Goal: Task Accomplishment & Management: Complete application form

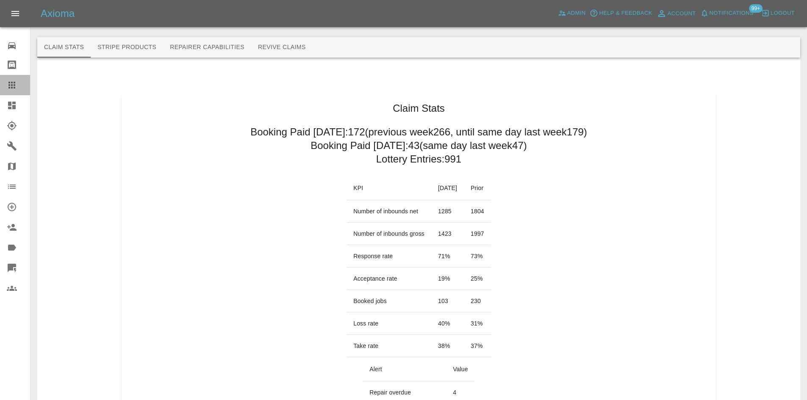
click at [8, 84] on icon at bounding box center [12, 85] width 10 height 10
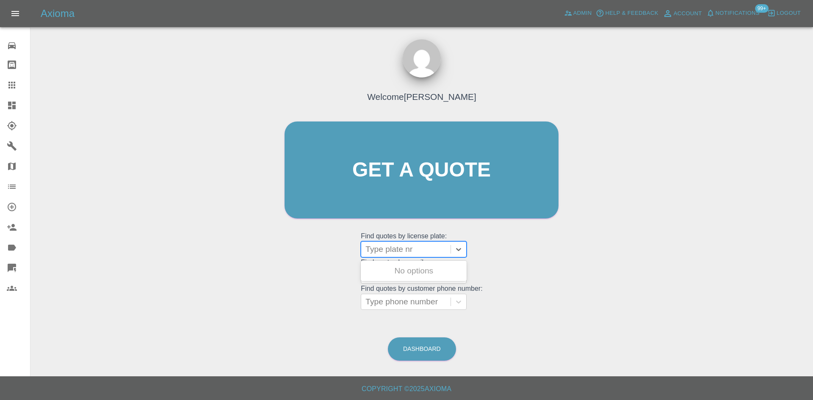
click at [392, 253] on div at bounding box center [406, 250] width 81 height 12
paste input "YT18 HCD"
type input "YT18 HCD"
click at [413, 269] on div "YT18 HCD, Paid" at bounding box center [414, 271] width 106 height 17
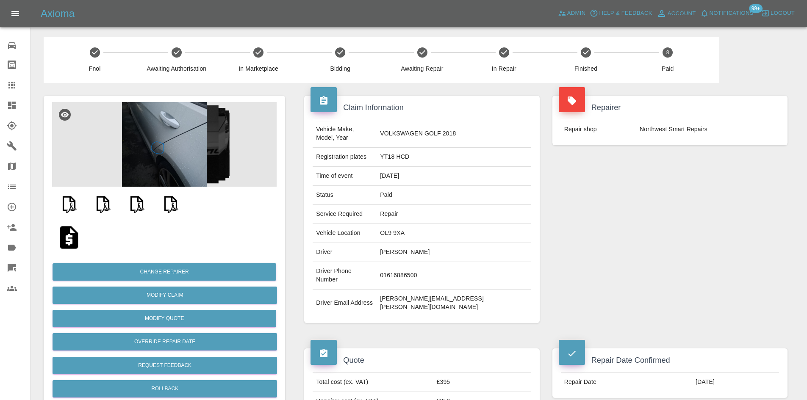
click at [189, 138] on img at bounding box center [164, 144] width 224 height 85
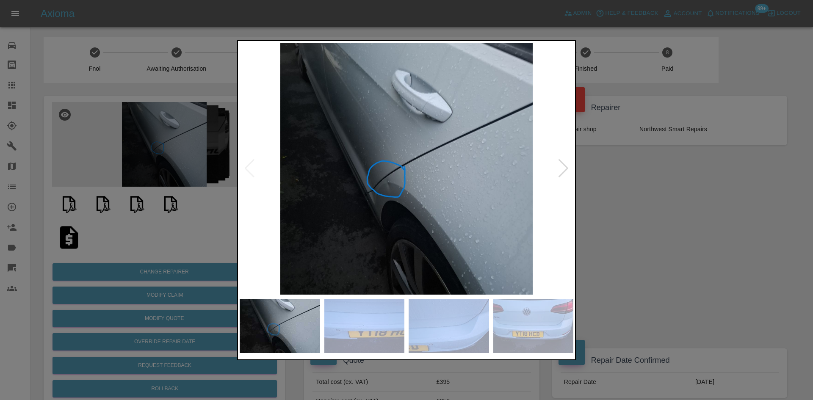
click at [560, 172] on div at bounding box center [563, 168] width 11 height 19
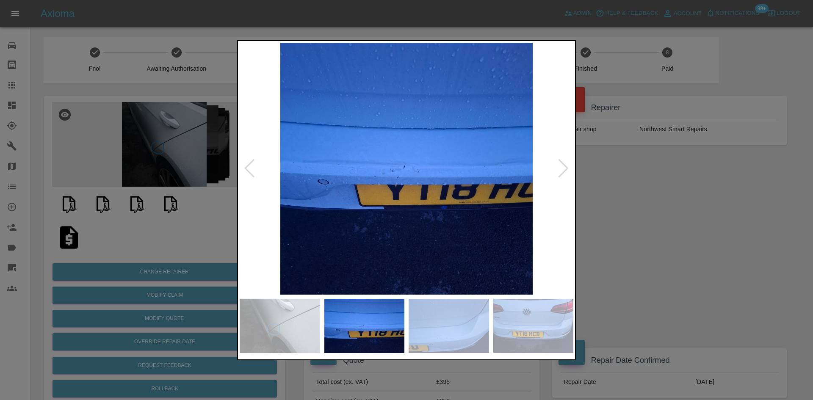
click at [560, 172] on div at bounding box center [563, 168] width 11 height 19
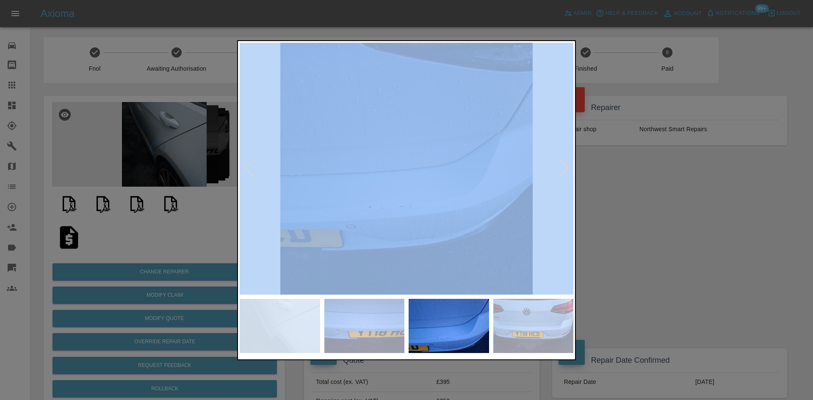
click at [560, 172] on div at bounding box center [563, 168] width 11 height 19
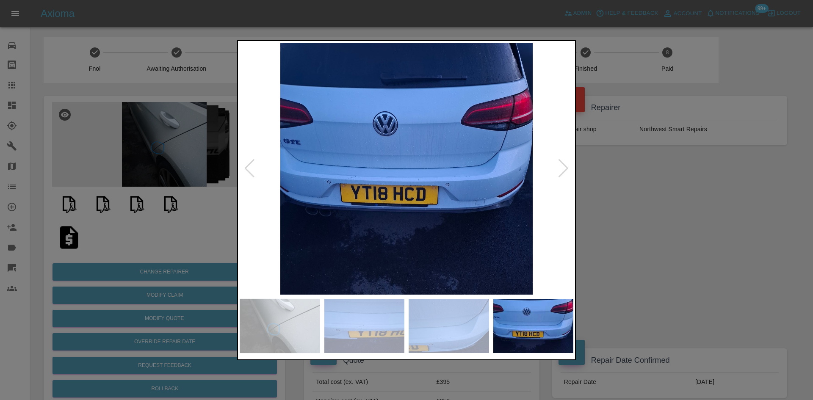
click at [623, 189] on div at bounding box center [406, 200] width 813 height 400
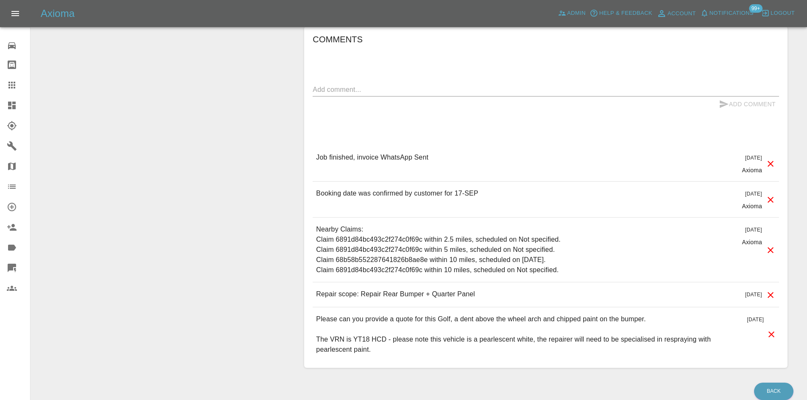
scroll to position [729, 0]
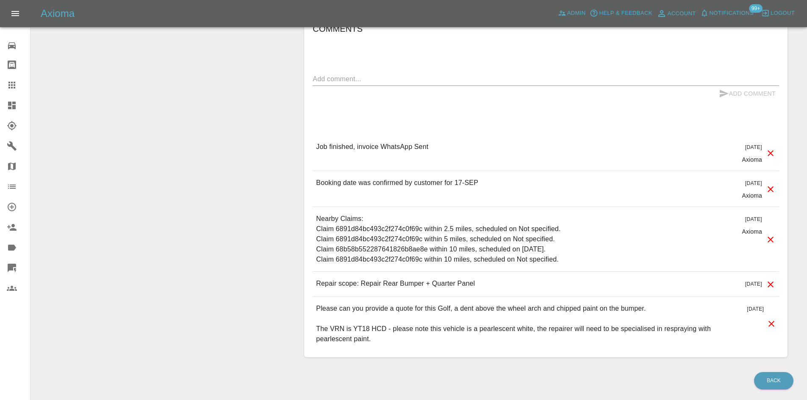
drag, startPoint x: 11, startPoint y: 89, endPoint x: 22, endPoint y: 91, distance: 11.2
click at [11, 89] on icon at bounding box center [12, 85] width 10 height 10
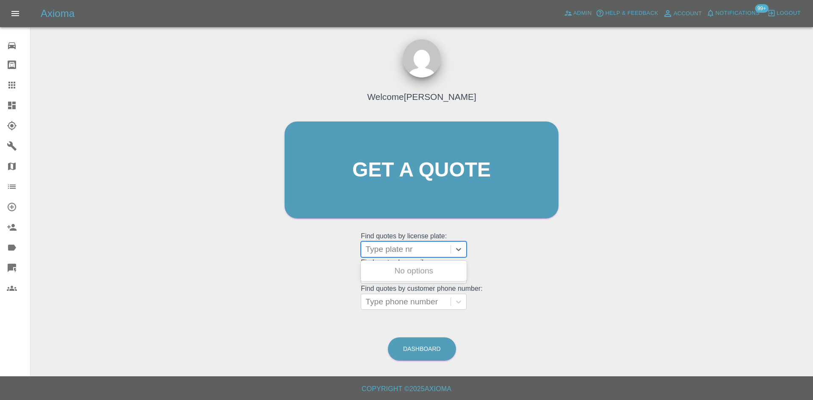
click at [399, 252] on div at bounding box center [406, 250] width 81 height 12
click at [567, 308] on div "Welcome Alex Kennett Get a quote Get a quote Find quotes by license plate: Use …" at bounding box center [421, 210] width 769 height 304
click at [430, 280] on div at bounding box center [406, 276] width 81 height 12
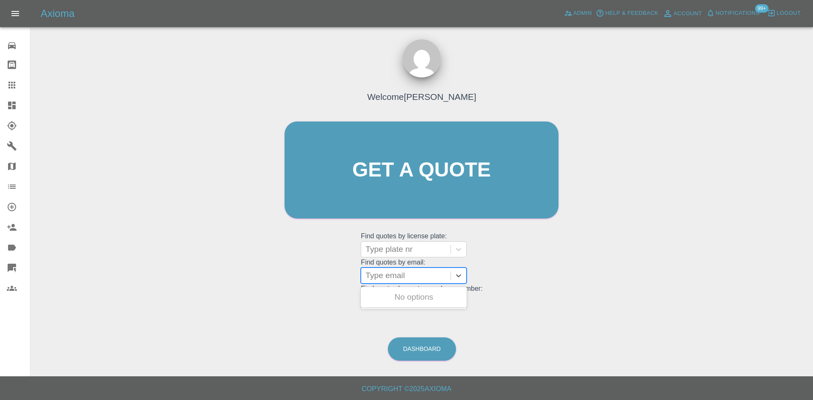
paste input "claims@bjshomedelivery.com"
type input "claims@bjshomedelivery.com"
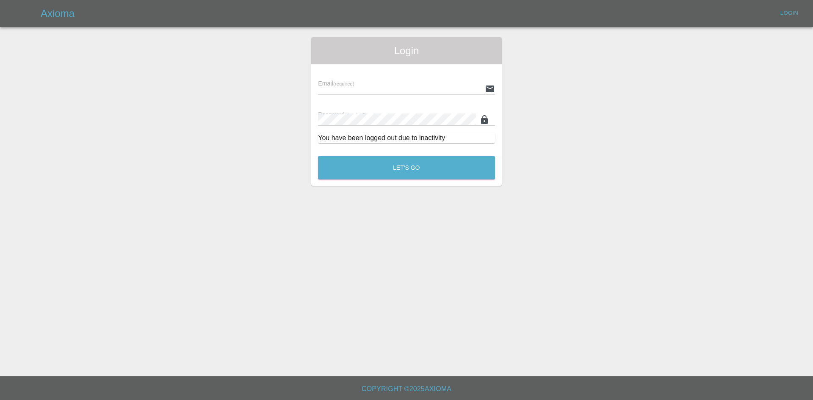
type input "alex.kennett@axioma.co.uk"
click at [405, 166] on button "Let's Go" at bounding box center [406, 167] width 177 height 23
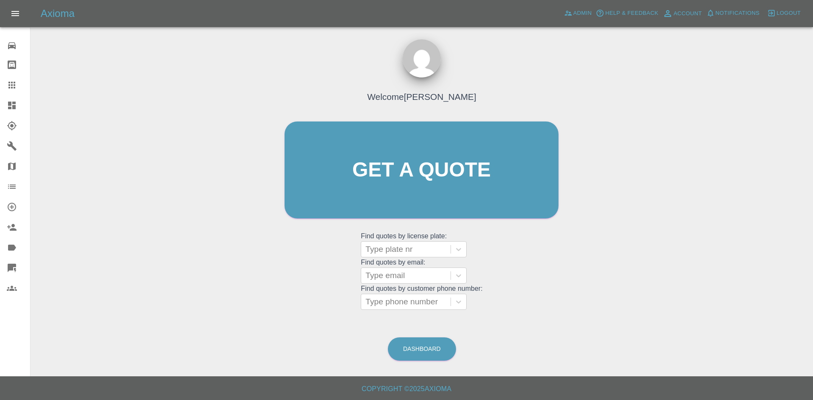
click at [392, 284] on grid "Find quotes by license plate: Type plate nr Find quotes by email: Type email Fi…" at bounding box center [422, 270] width 122 height 79
click at [394, 278] on div at bounding box center [406, 276] width 81 height 12
paste input "claims@bjshomedelivery.com"
drag, startPoint x: 431, startPoint y: 275, endPoint x: 290, endPoint y: 272, distance: 140.7
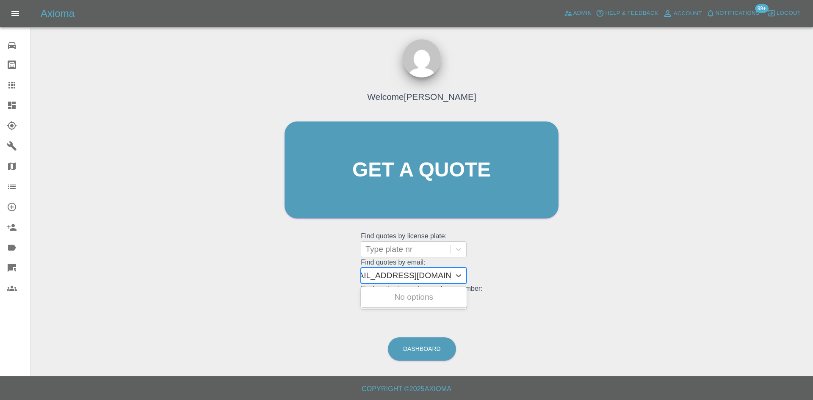
click at [289, 273] on div "Welcome Alex Kennett Get a quote Get a quote Find quotes by license plate: Type…" at bounding box center [422, 186] width 292 height 256
type input "c"
type input "fleet"
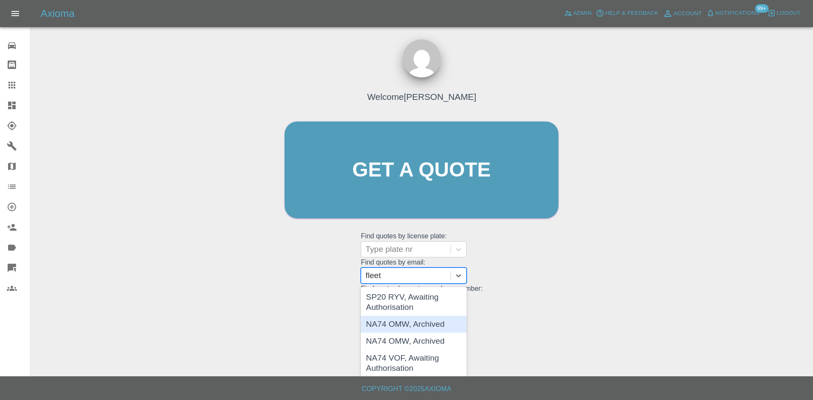
click at [395, 310] on div "SP20 RYV, Awaiting Authorisation" at bounding box center [414, 302] width 106 height 27
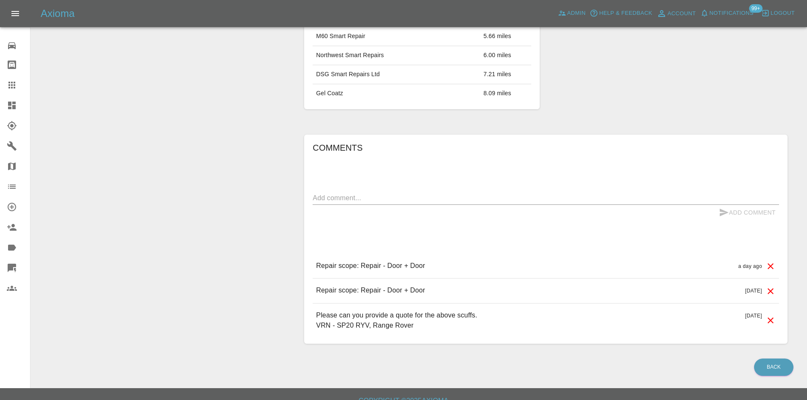
scroll to position [551, 0]
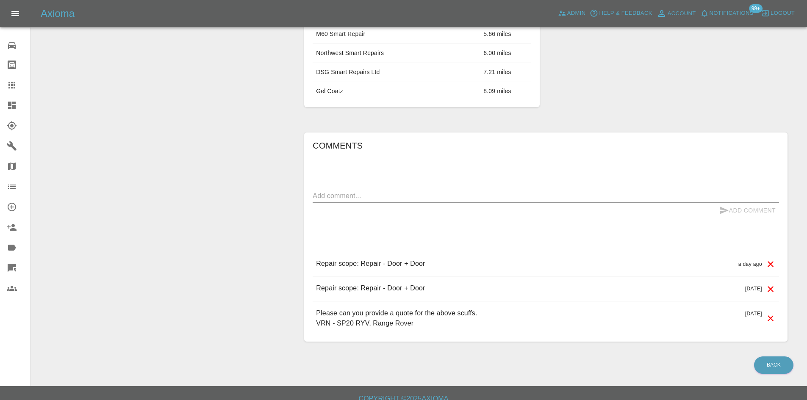
click at [0, 85] on link "Claims" at bounding box center [15, 85] width 30 height 20
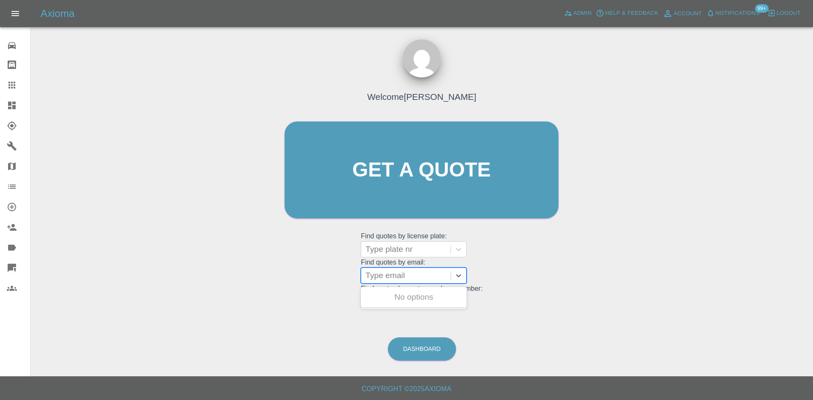
click at [402, 277] on div at bounding box center [406, 276] width 81 height 12
type input "fleet"
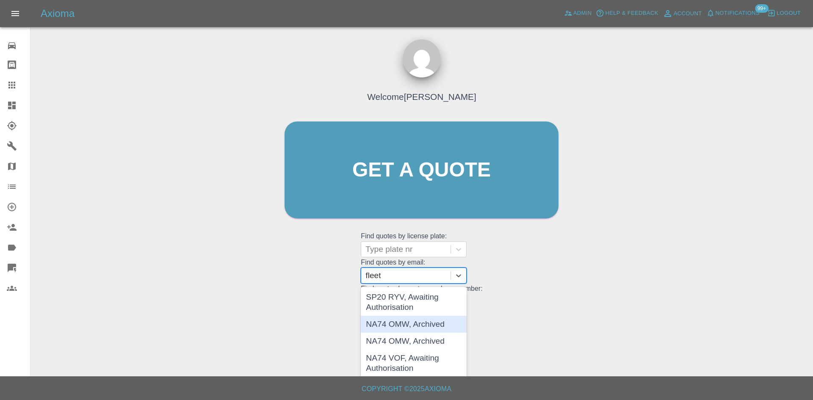
click at [415, 326] on div "NA74 OMW, Archived" at bounding box center [414, 324] width 106 height 17
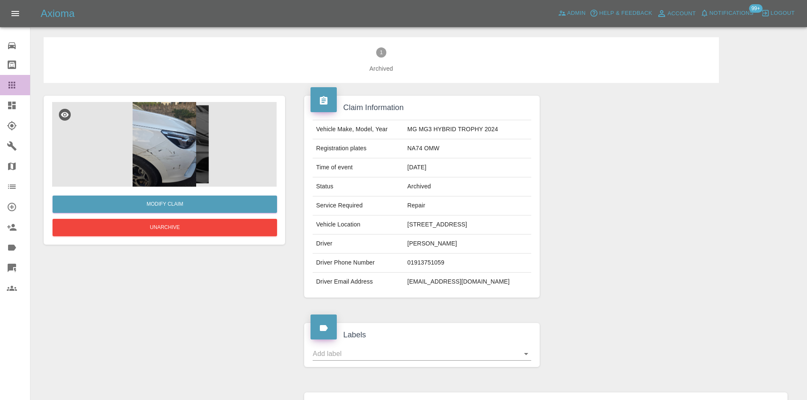
click at [3, 89] on link "Claims" at bounding box center [15, 85] width 30 height 20
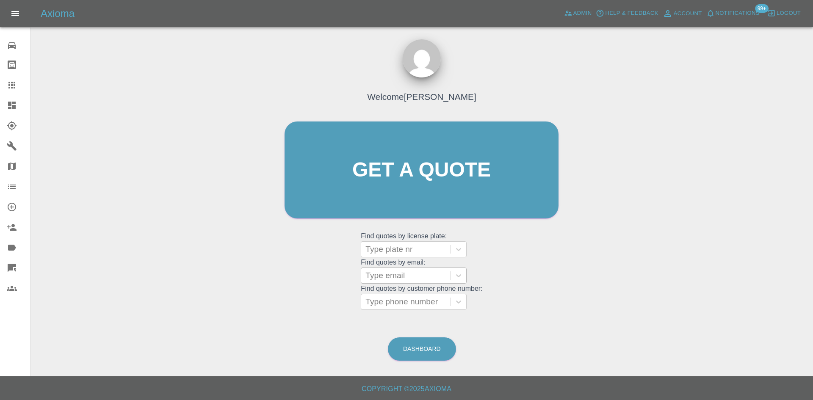
click at [395, 268] on div "Type email" at bounding box center [405, 275] width 89 height 15
type input "fleet"
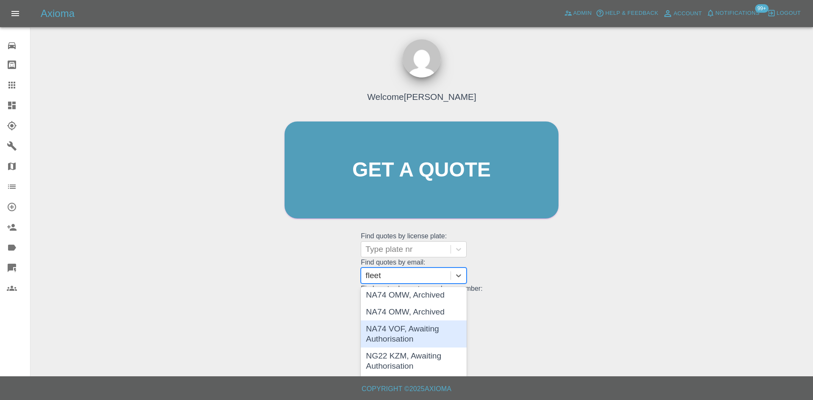
scroll to position [42, 0]
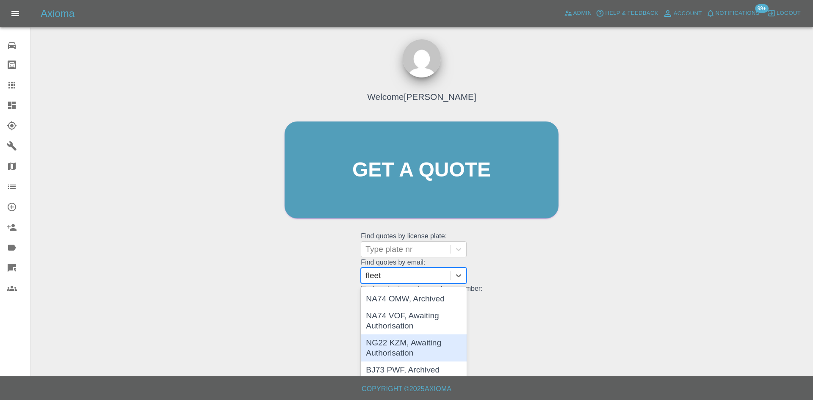
click at [401, 346] on div "NG22 KZM, Awaiting Authorisation" at bounding box center [414, 348] width 106 height 27
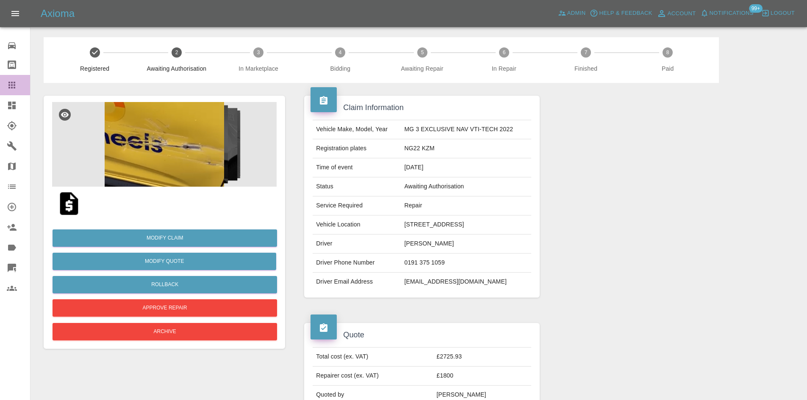
click at [12, 83] on icon at bounding box center [11, 85] width 7 height 7
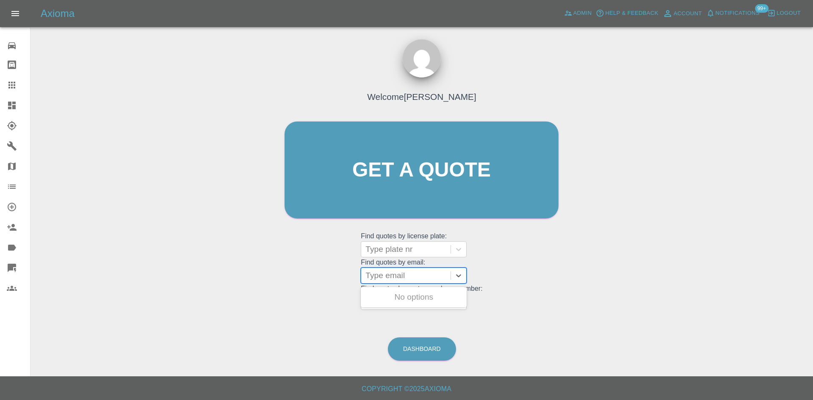
click at [377, 270] on div at bounding box center [406, 276] width 81 height 12
type input "t"
type input "fleet"
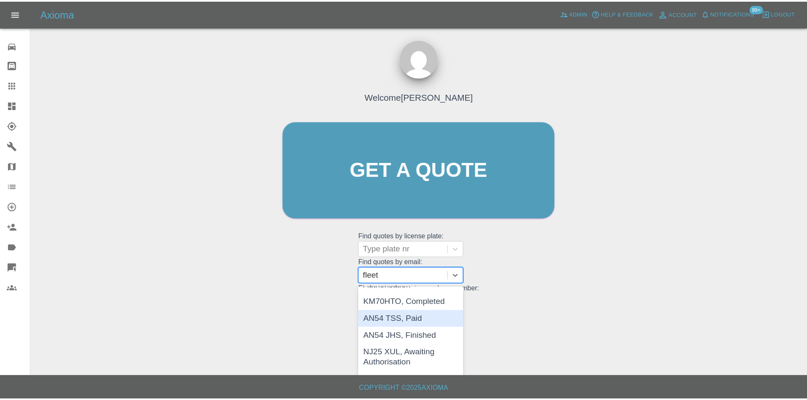
scroll to position [169, 0]
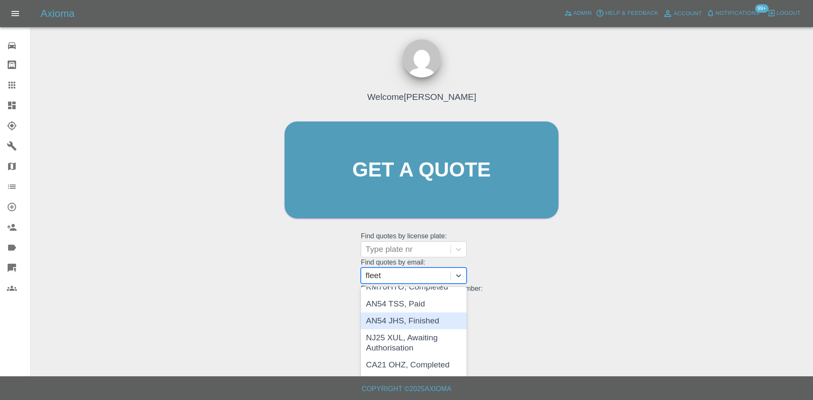
click at [397, 327] on div "AN54 JHS, Finished" at bounding box center [414, 321] width 106 height 17
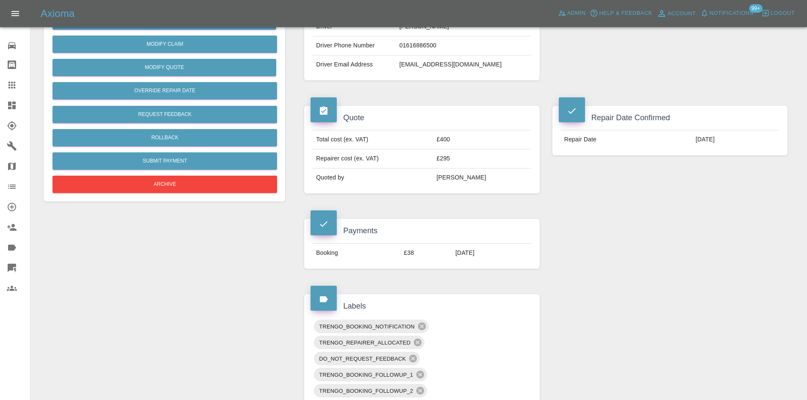
scroll to position [85, 0]
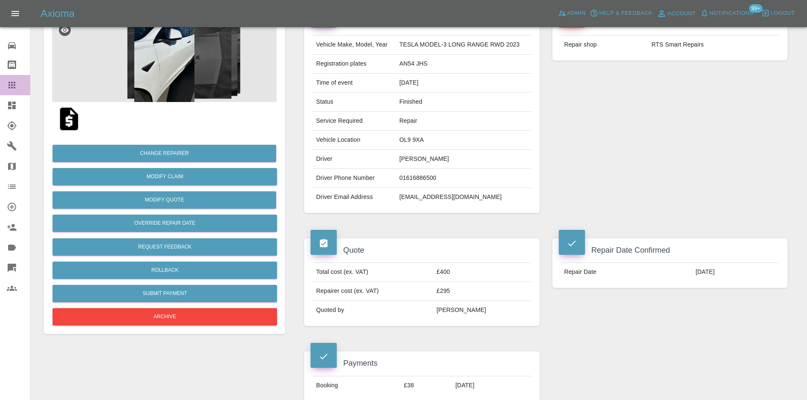
click at [17, 84] on div at bounding box center [19, 85] width 24 height 10
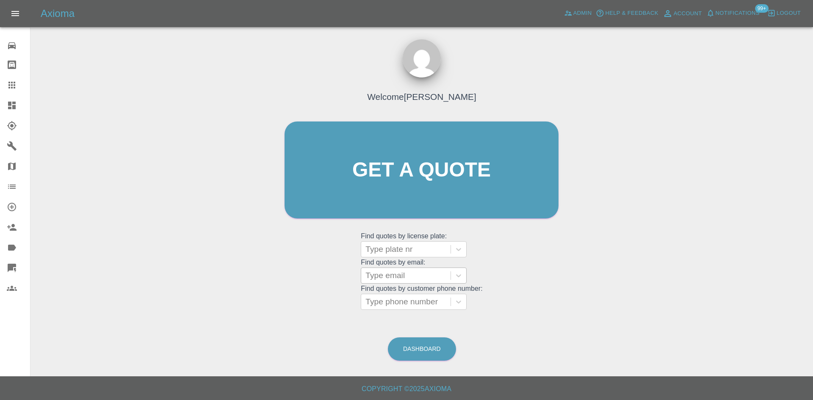
click at [400, 270] on div at bounding box center [406, 276] width 81 height 12
type input "fleet"
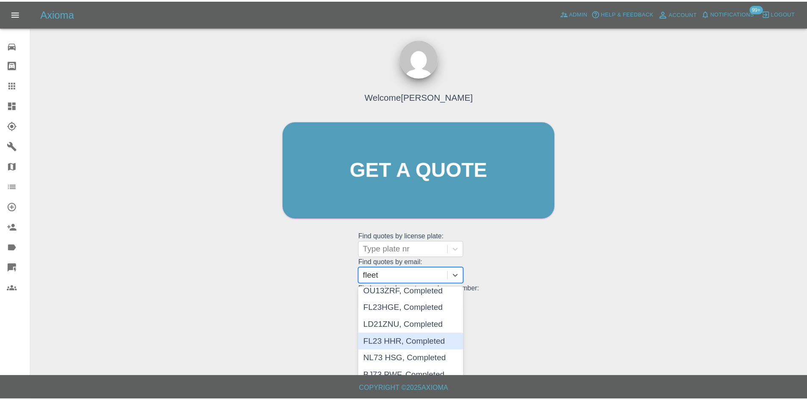
scroll to position [296, 0]
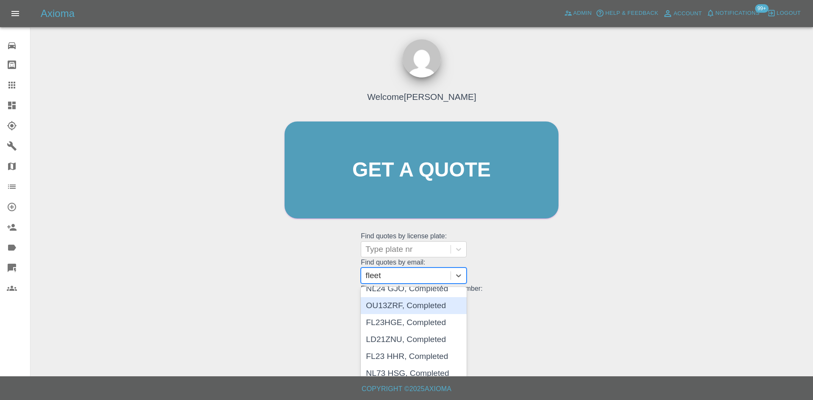
click at [403, 311] on div "OU13ZRF, Completed" at bounding box center [414, 305] width 106 height 17
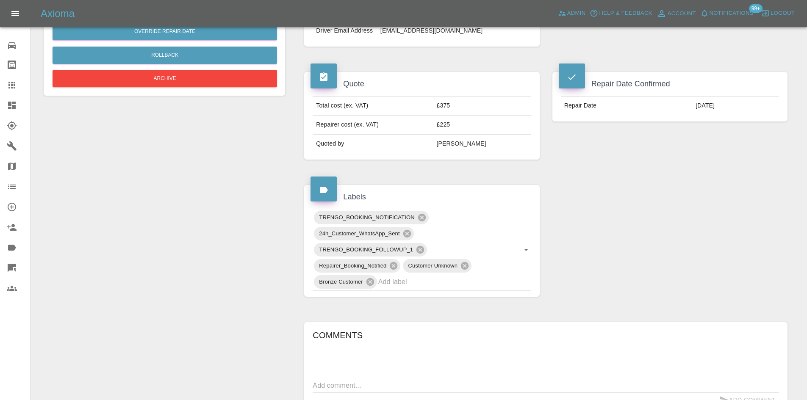
scroll to position [169, 0]
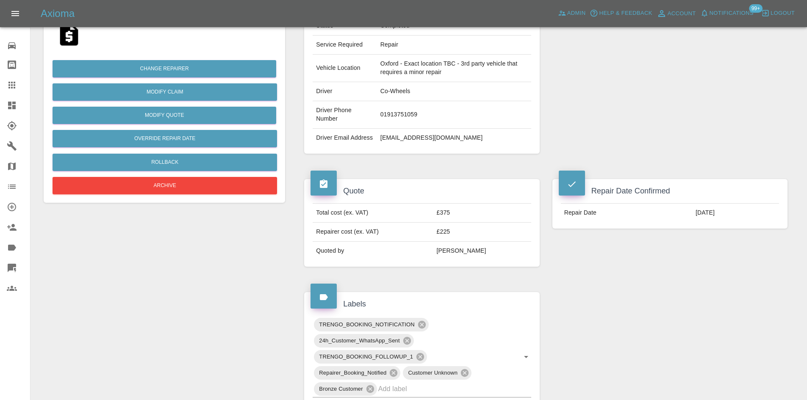
click at [8, 91] on link "Claims" at bounding box center [15, 85] width 30 height 20
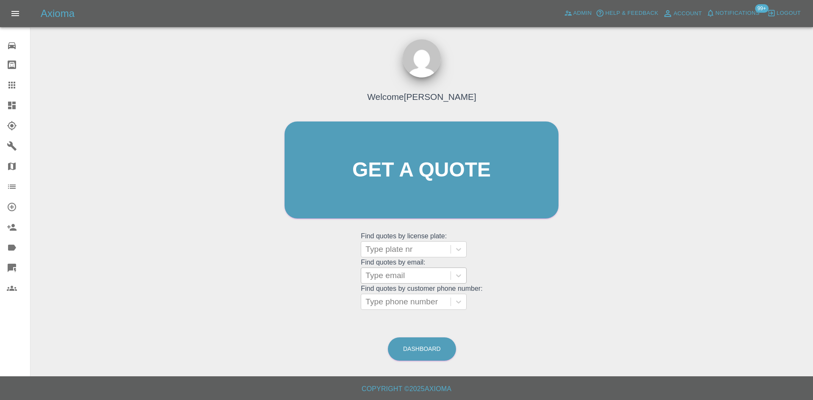
click at [399, 273] on div at bounding box center [406, 276] width 81 height 12
type input "fleet"
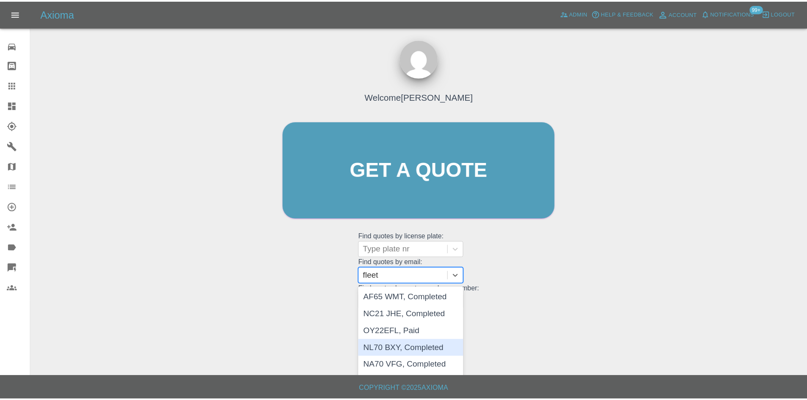
scroll to position [508, 0]
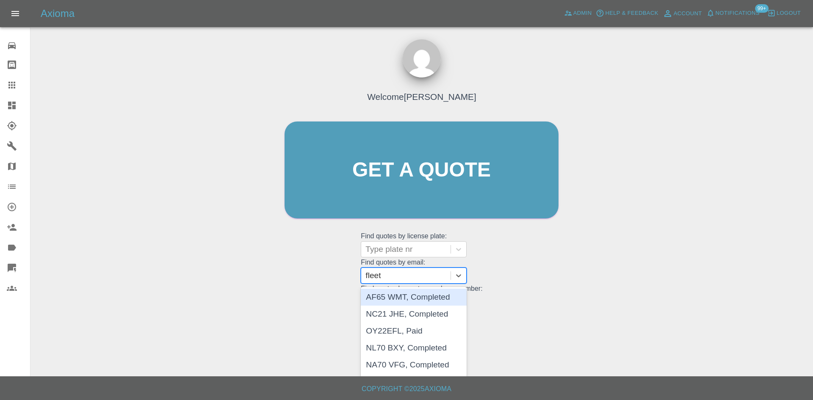
click at [407, 299] on div "AF65 WMT, Completed" at bounding box center [414, 297] width 106 height 17
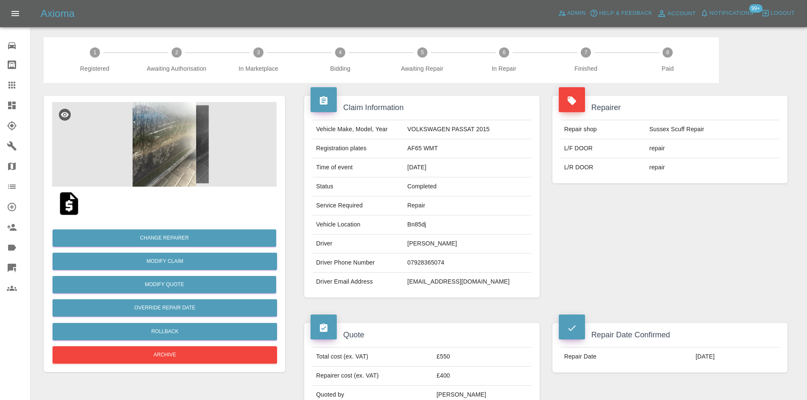
click at [13, 103] on icon at bounding box center [12, 106] width 8 height 8
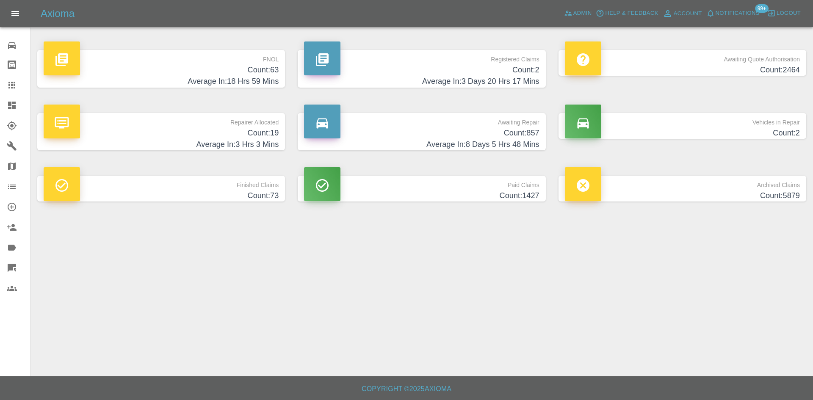
click at [684, 70] on h4 "Count: 2464" at bounding box center [682, 69] width 235 height 11
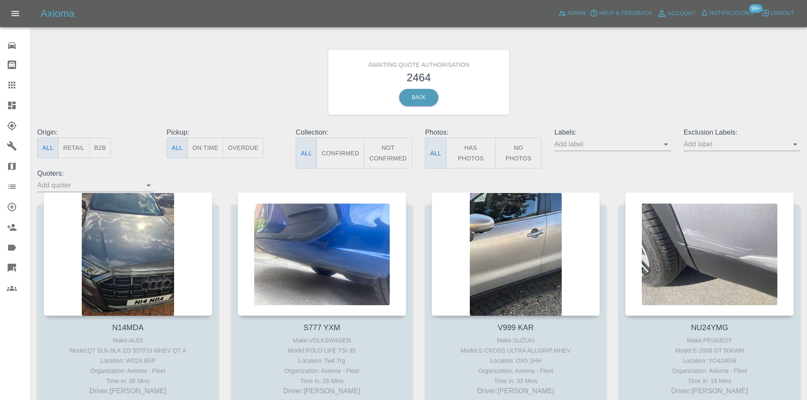
click at [103, 145] on button "B2B" at bounding box center [100, 148] width 22 height 21
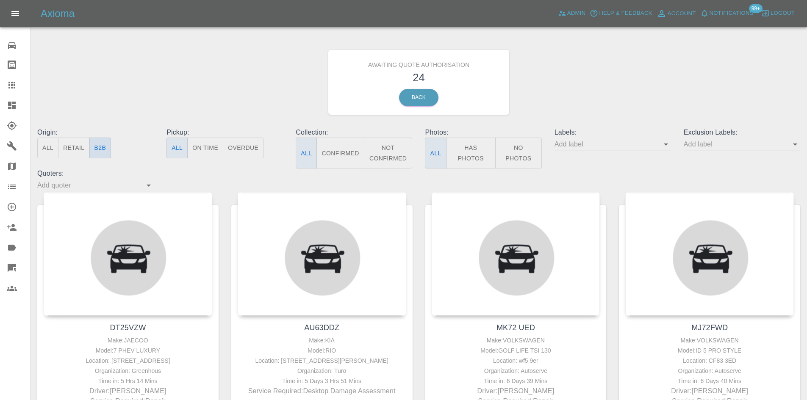
type button "b2b"
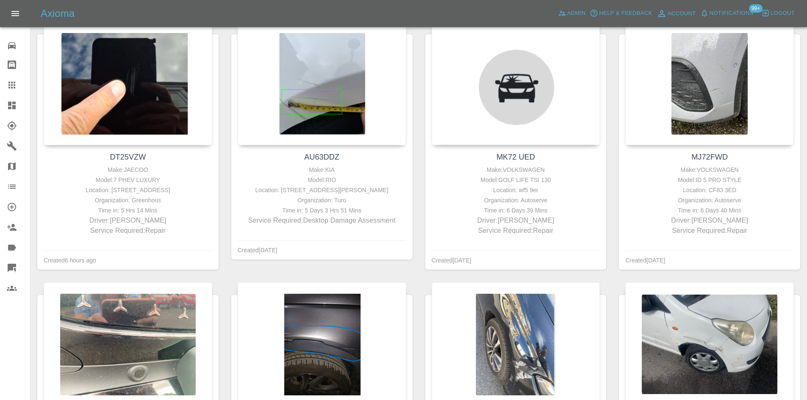
scroll to position [432, 0]
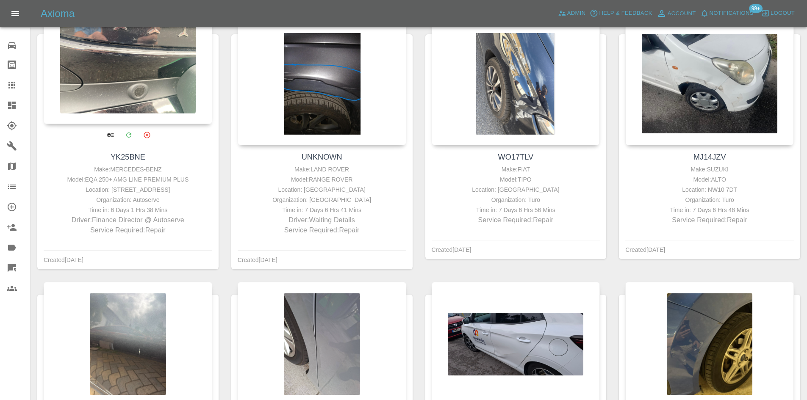
click at [118, 72] on div at bounding box center [128, 62] width 169 height 124
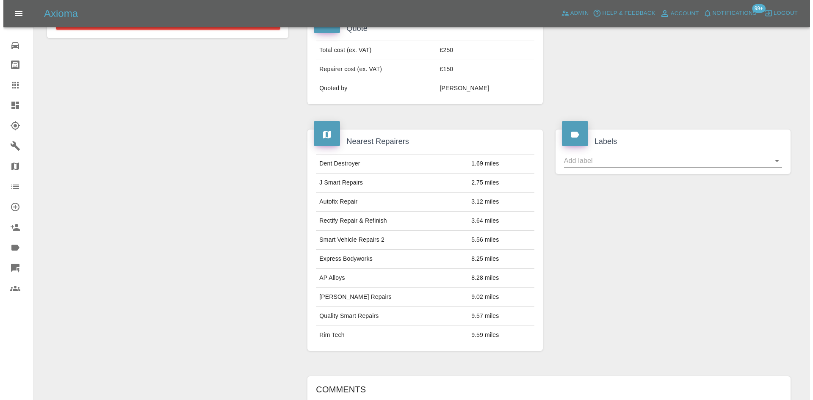
scroll to position [75, 0]
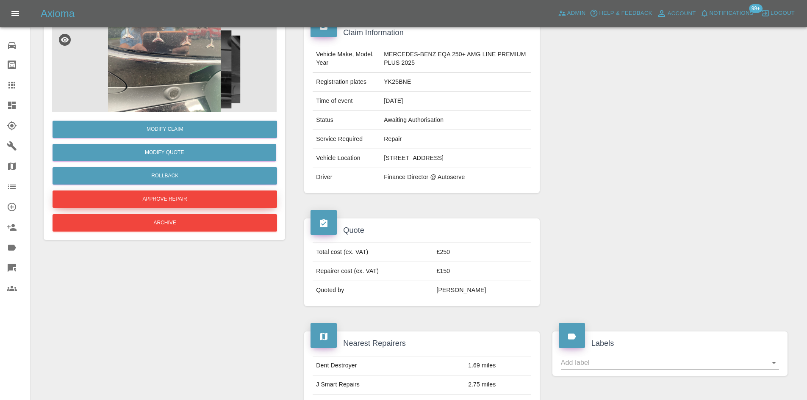
click at [159, 203] on button "Approve Repair" at bounding box center [165, 199] width 224 height 17
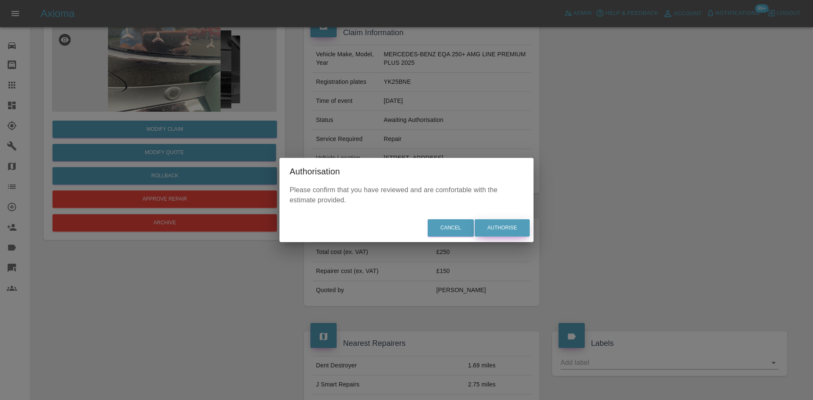
click at [505, 228] on button "Authorise" at bounding box center [502, 227] width 55 height 17
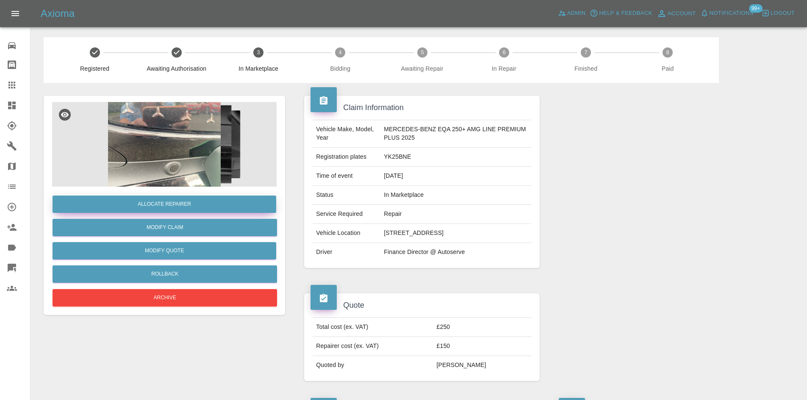
click at [199, 197] on button "Allocate Repairer" at bounding box center [165, 204] width 224 height 17
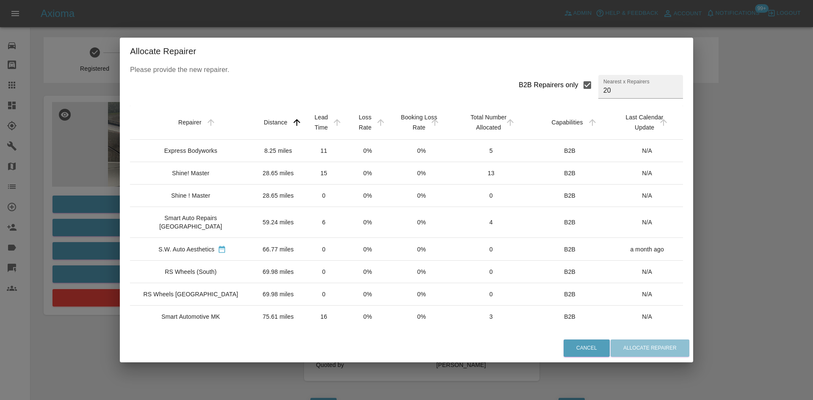
click at [200, 145] on td "Express Bodyworks" at bounding box center [192, 151] width 125 height 22
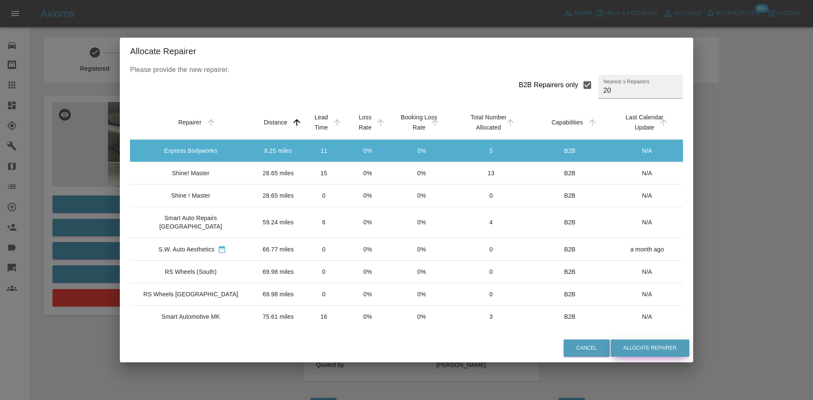
click at [651, 346] on button "Allocate Repairer" at bounding box center [650, 348] width 79 height 17
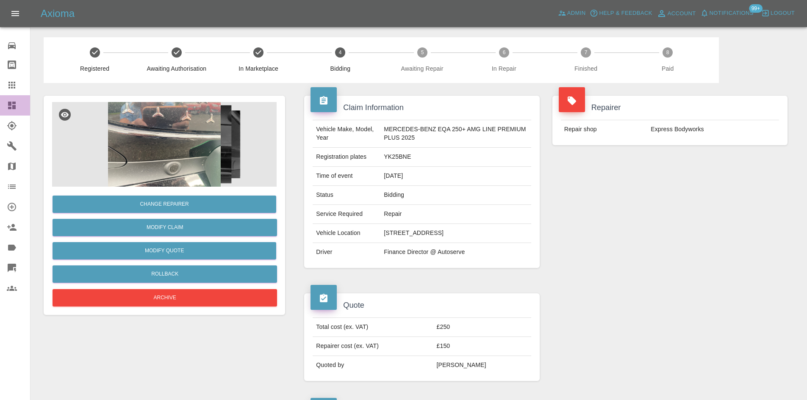
click at [6, 106] on link "Dashboard" at bounding box center [15, 105] width 30 height 20
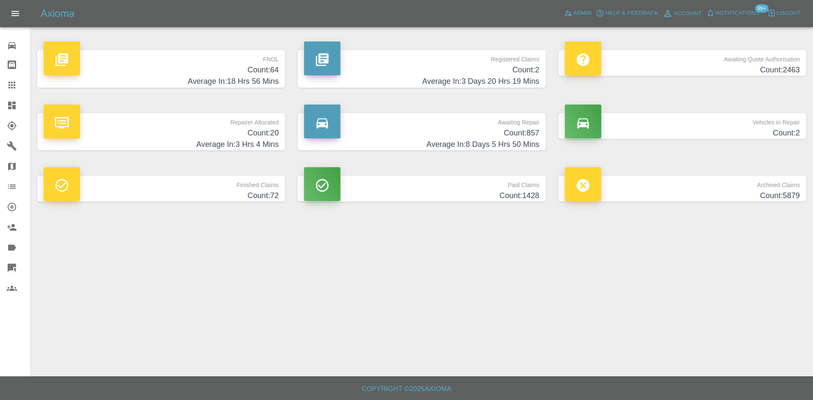
click at [667, 58] on p "Awaiting Quote Authorisation" at bounding box center [682, 57] width 235 height 14
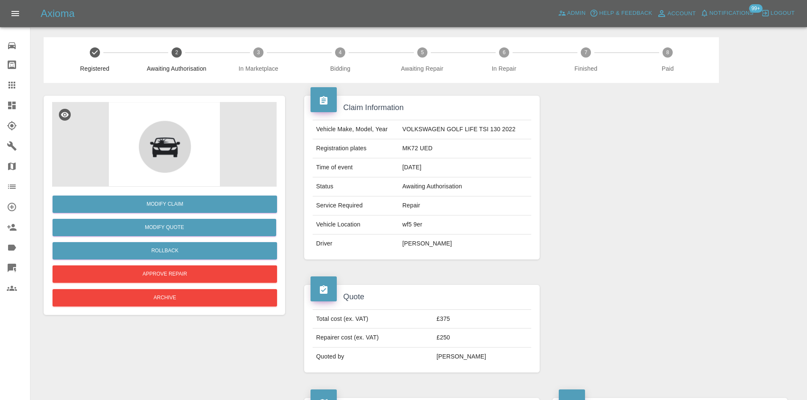
click at [418, 151] on td "MK72 UED" at bounding box center [465, 148] width 132 height 19
copy td "MK72 UED"
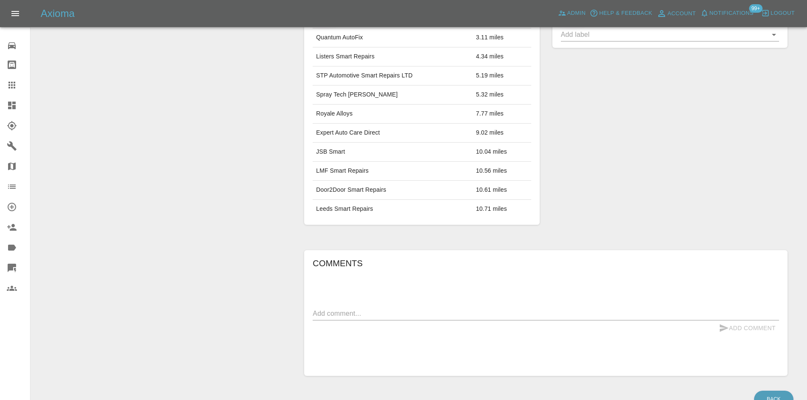
scroll to position [439, 0]
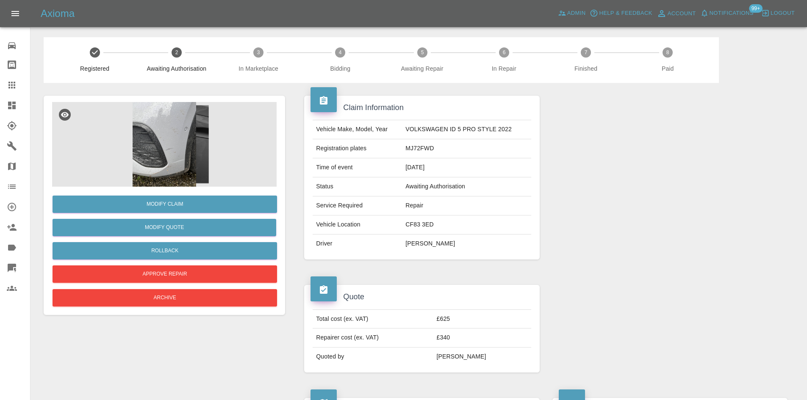
click at [424, 149] on td "MJ72FWD" at bounding box center [466, 148] width 129 height 19
copy td "MJ72FWD"
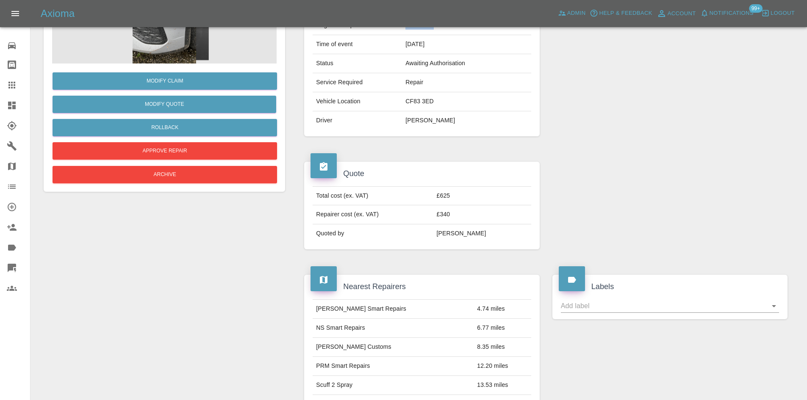
scroll to position [16, 0]
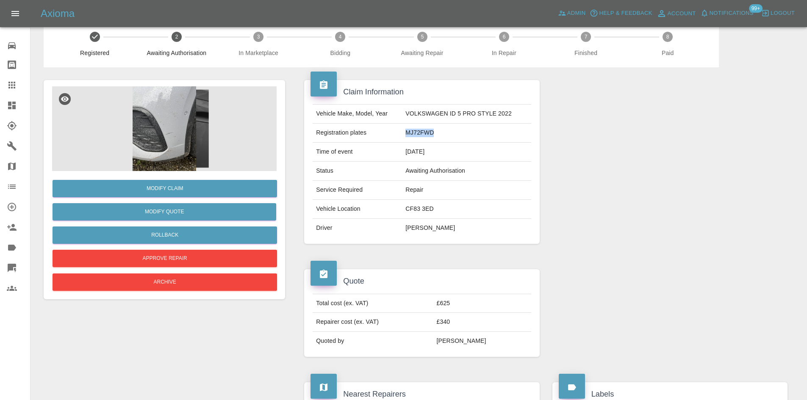
click at [234, 135] on img at bounding box center [164, 128] width 224 height 85
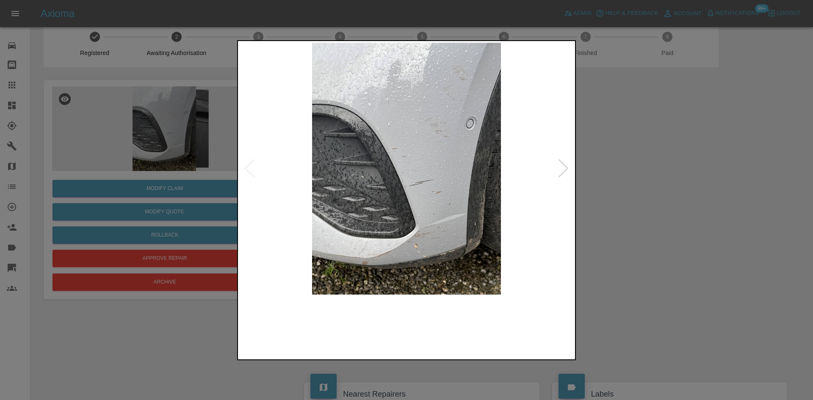
click at [555, 173] on img at bounding box center [407, 169] width 334 height 252
click at [558, 171] on div at bounding box center [563, 168] width 11 height 19
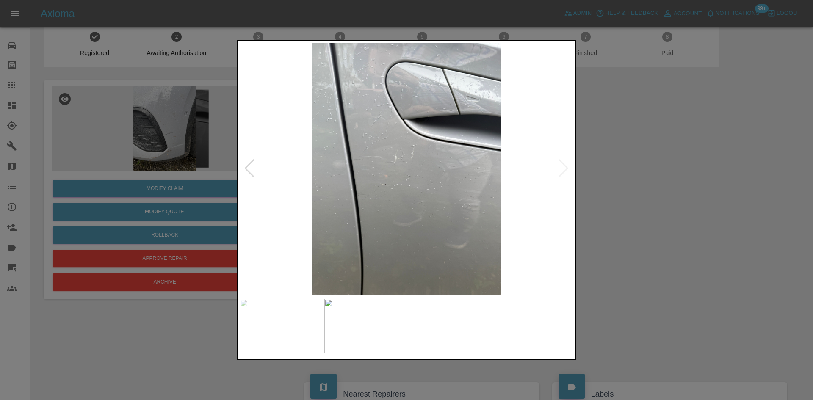
click at [665, 174] on div at bounding box center [406, 200] width 813 height 400
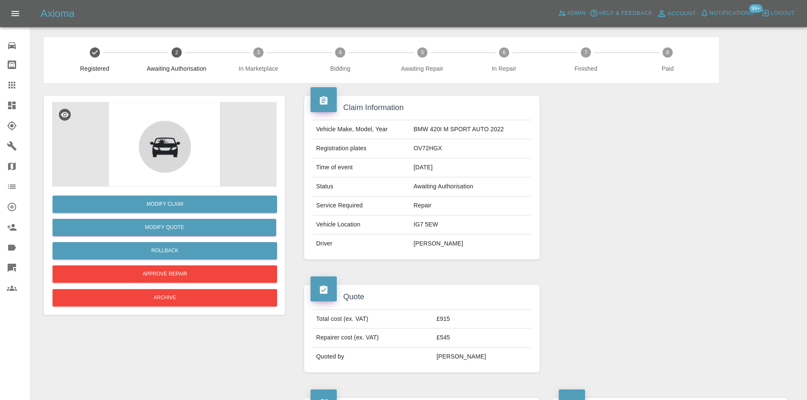
click at [428, 148] on td "OV72HGX" at bounding box center [470, 148] width 121 height 19
copy td "OV72HGX"
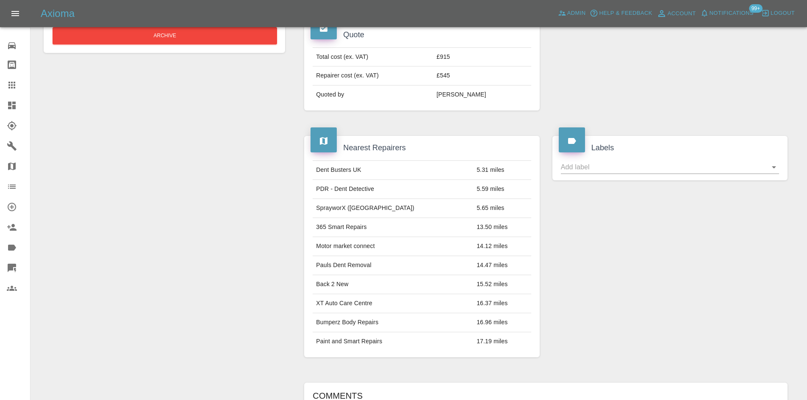
scroll to position [144, 0]
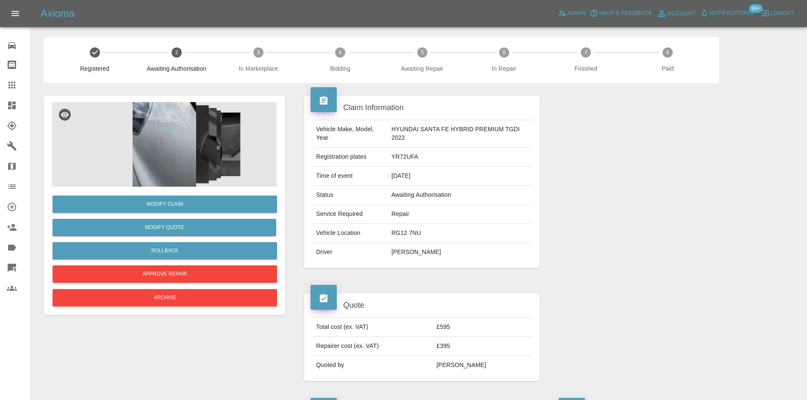
click at [405, 155] on td "YR72UFA" at bounding box center [459, 157] width 143 height 19
copy td "YR72UFA"
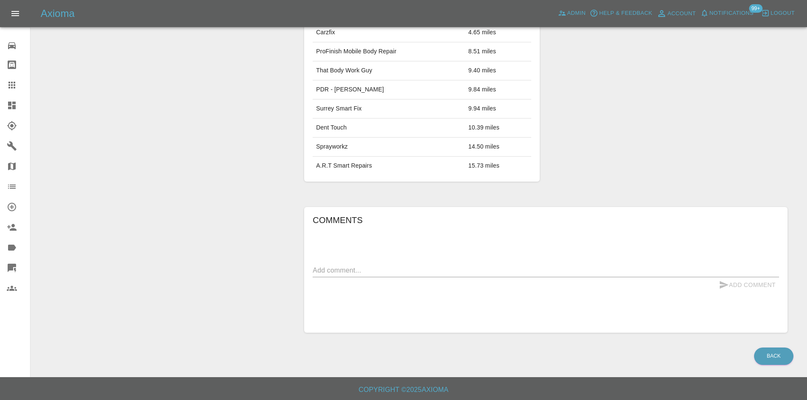
scroll to position [448, 0]
click at [11, 107] on icon at bounding box center [12, 106] width 8 height 8
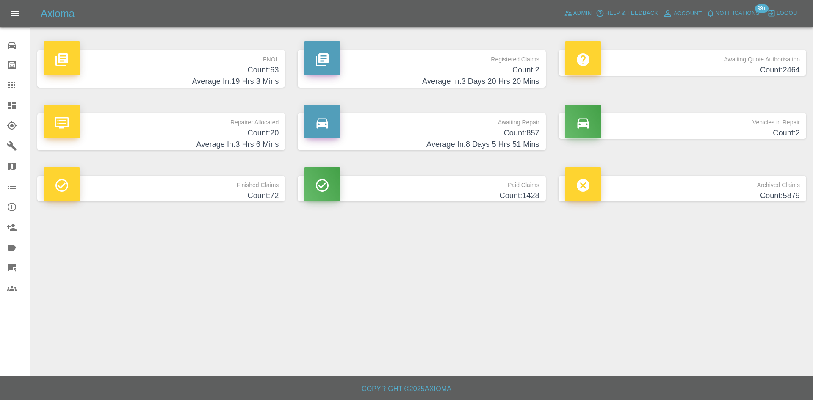
click at [710, 70] on h4 "Count: 2464" at bounding box center [682, 69] width 235 height 11
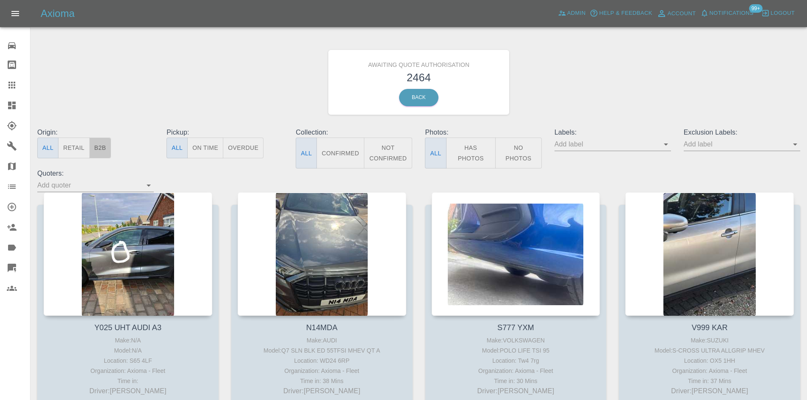
click at [106, 146] on button "B2B" at bounding box center [100, 148] width 22 height 21
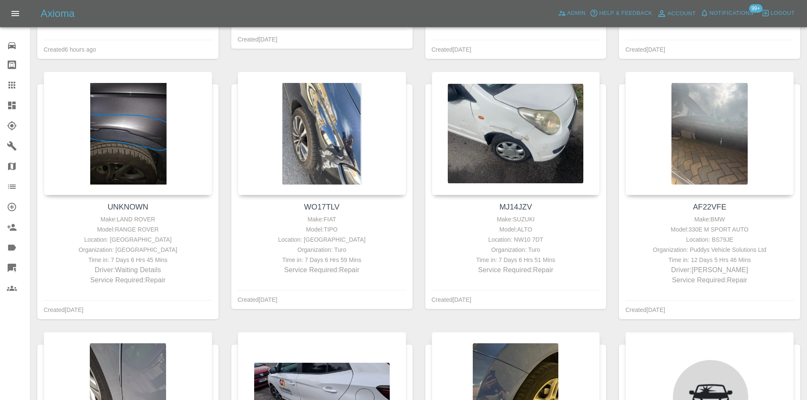
scroll to position [381, 0]
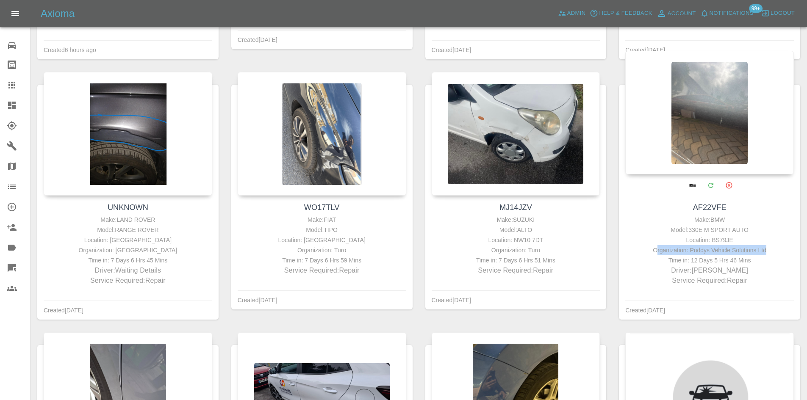
drag, startPoint x: 756, startPoint y: 251, endPoint x: 660, endPoint y: 253, distance: 96.2
click at [660, 253] on div "Organization: Puddys Vehicle Solutions Ltd" at bounding box center [709, 250] width 164 height 10
copy div "rganization: Puddys Vehicle Solutions Ltd"
click at [736, 209] on h4 "AF22VFE" at bounding box center [709, 207] width 164 height 11
click at [710, 100] on div at bounding box center [709, 113] width 169 height 124
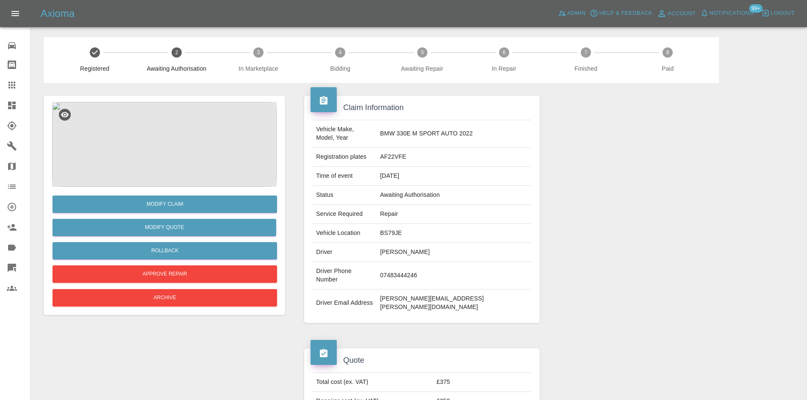
click at [424, 148] on td "AF22VFE" at bounding box center [454, 157] width 154 height 19
copy td "AF22VFE"
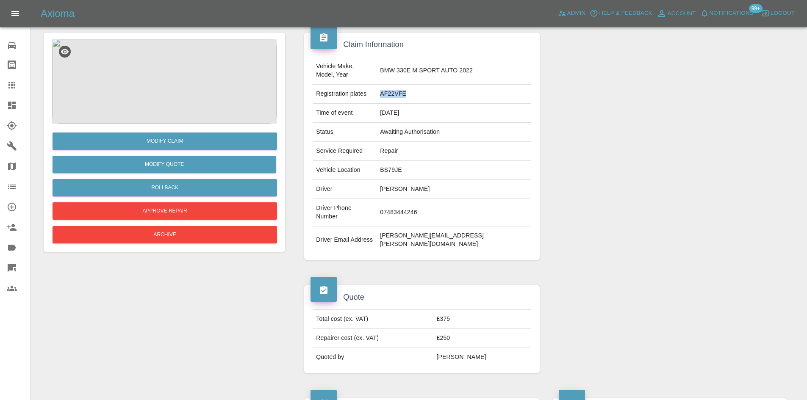
scroll to position [169, 0]
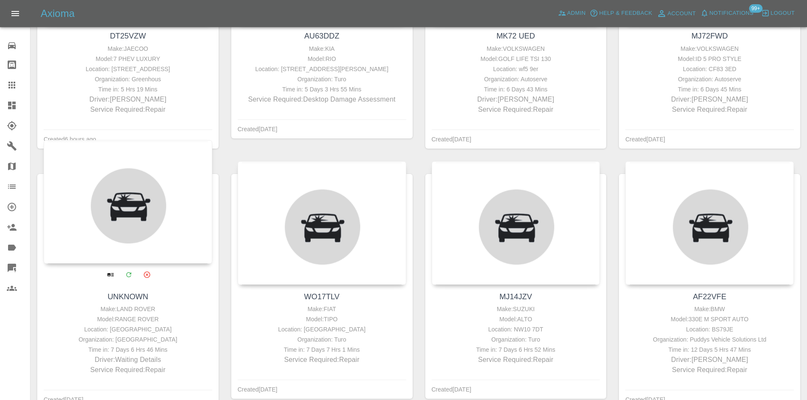
scroll to position [296, 0]
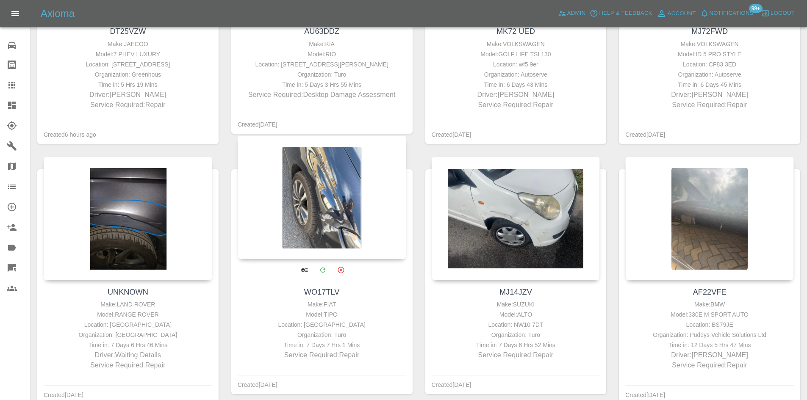
type button "b2b"
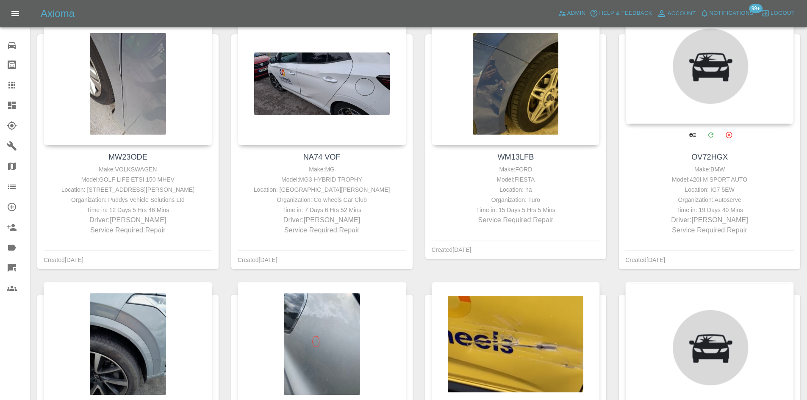
scroll to position [1213, 0]
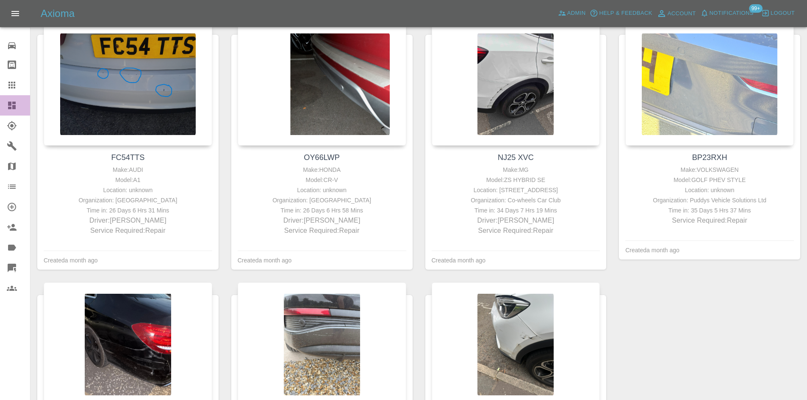
click at [3, 113] on link "Dashboard" at bounding box center [15, 105] width 30 height 20
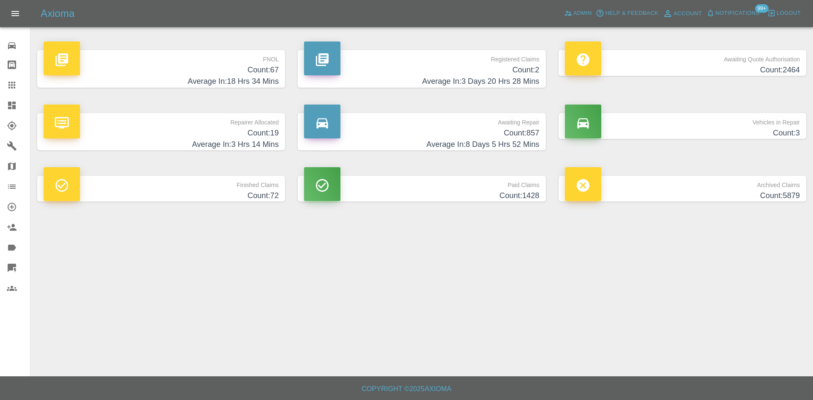
click at [214, 136] on h4 "Count: 19" at bounding box center [161, 132] width 235 height 11
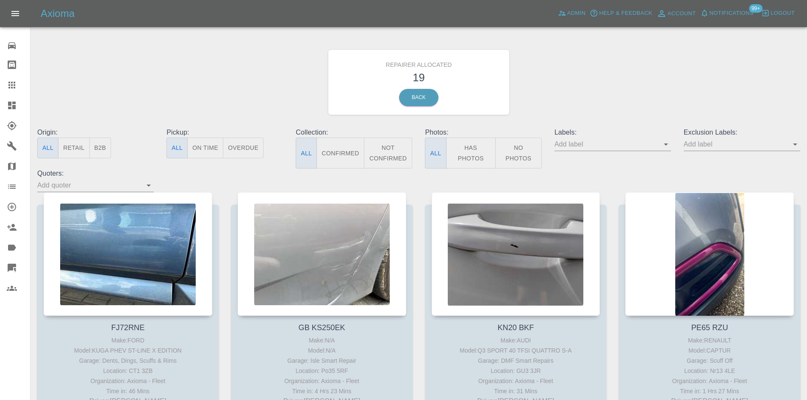
click at [97, 145] on button "B2B" at bounding box center [100, 148] width 22 height 21
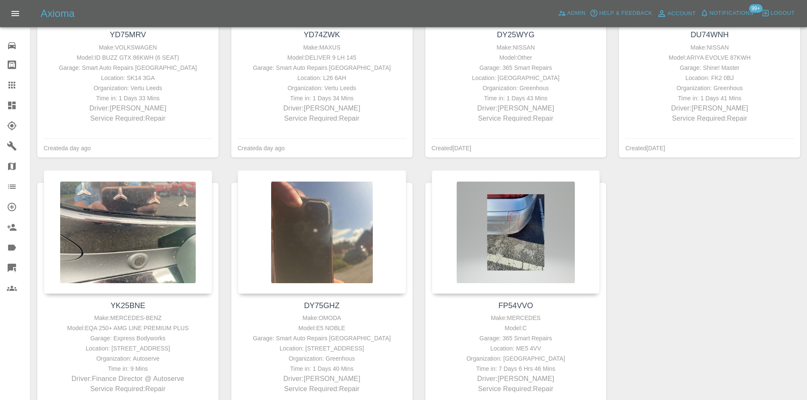
scroll to position [296, 0]
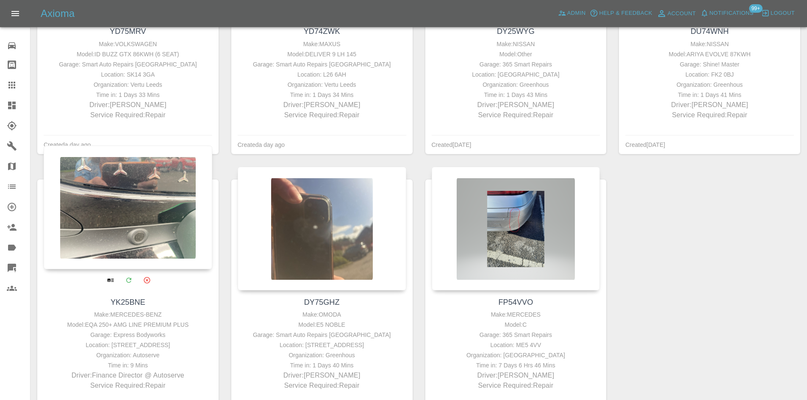
click at [145, 234] on div at bounding box center [128, 208] width 169 height 124
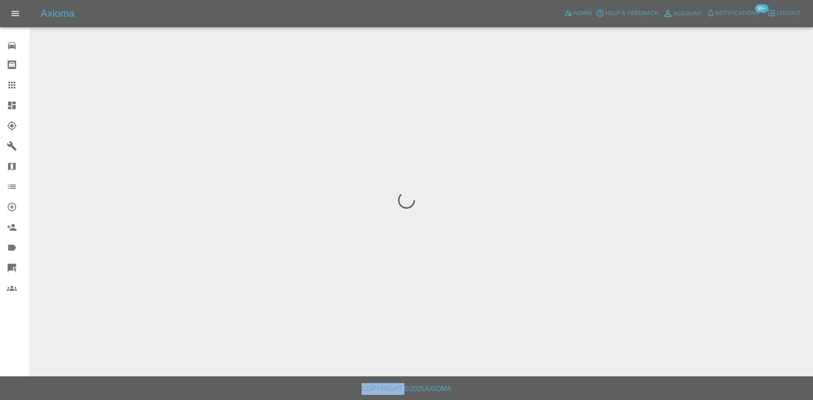
click at [145, 234] on div at bounding box center [406, 200] width 813 height 400
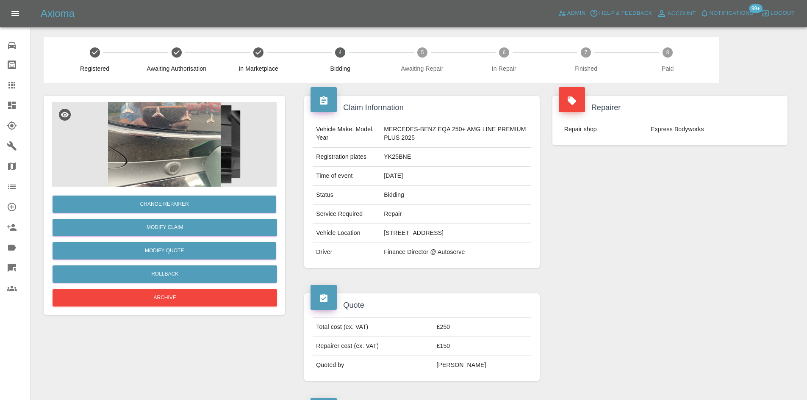
click at [414, 213] on td "Repair" at bounding box center [455, 214] width 150 height 19
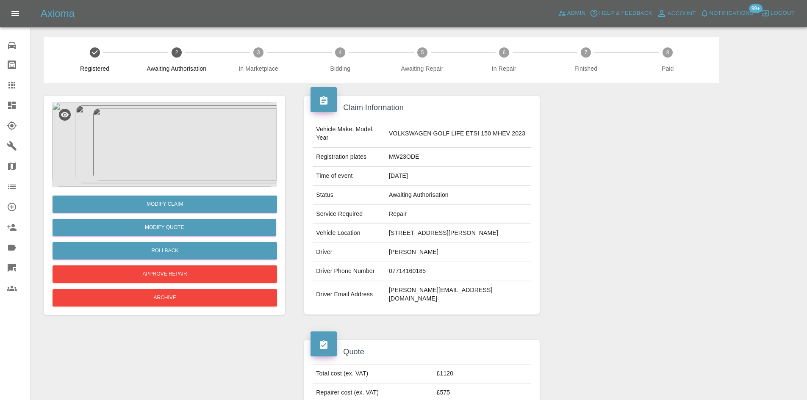
click at [404, 156] on td "MW23ODE" at bounding box center [458, 157] width 146 height 19
copy td "MW23ODE"
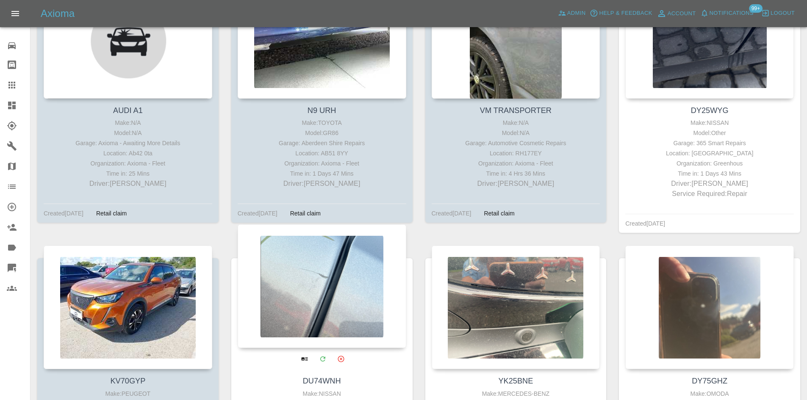
scroll to position [974, 0]
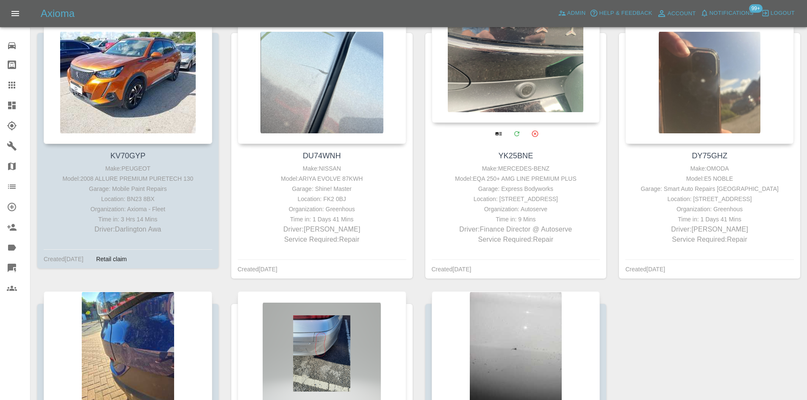
click at [560, 69] on div at bounding box center [516, 61] width 169 height 124
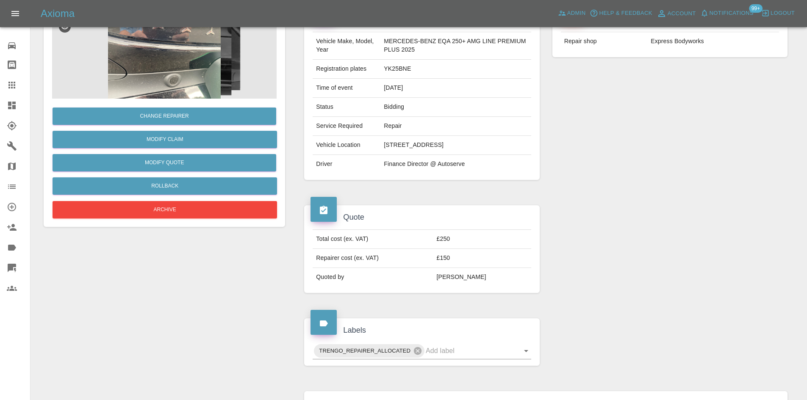
scroll to position [254, 0]
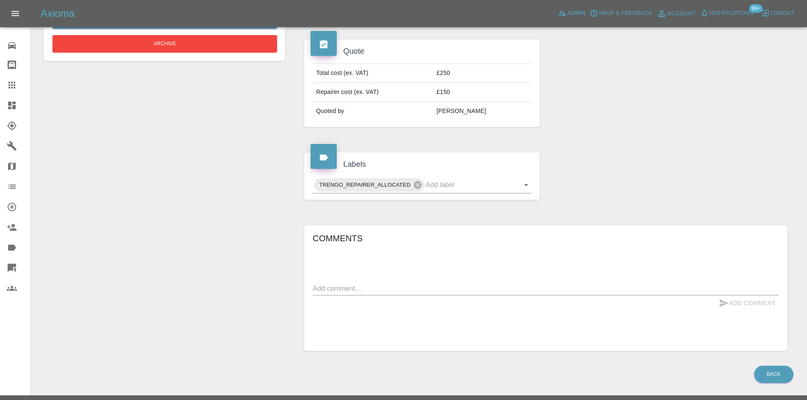
click at [7, 51] on link "0 Repair home" at bounding box center [15, 44] width 30 height 20
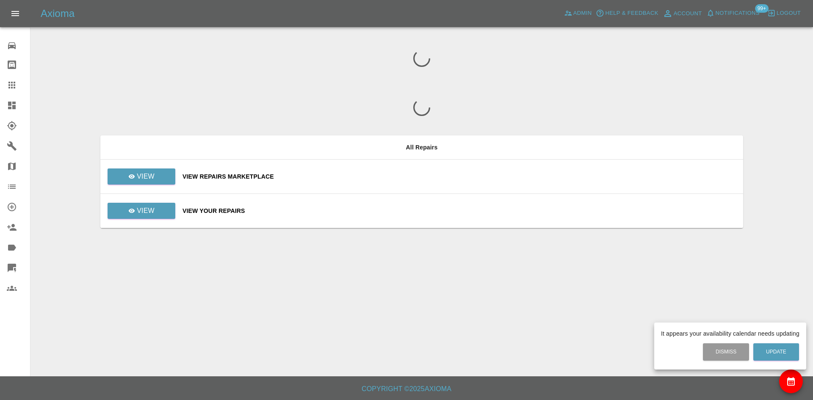
click at [154, 214] on div at bounding box center [406, 200] width 813 height 400
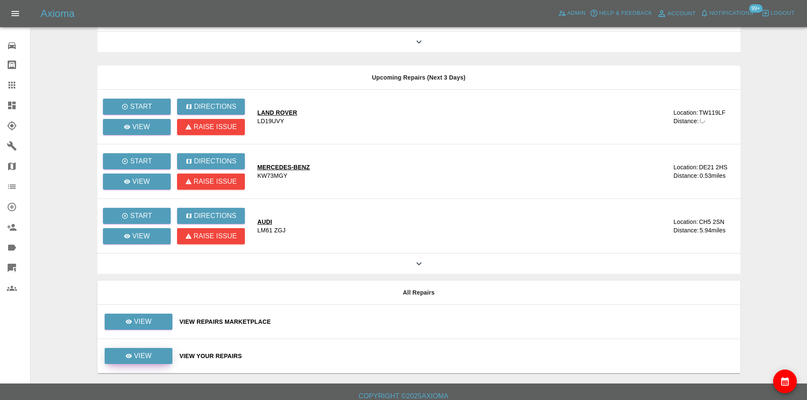
scroll to position [693, 0]
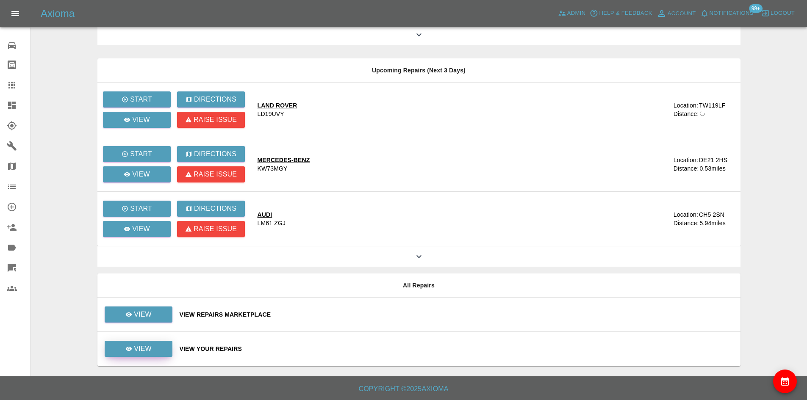
click at [144, 342] on link "View" at bounding box center [139, 349] width 68 height 16
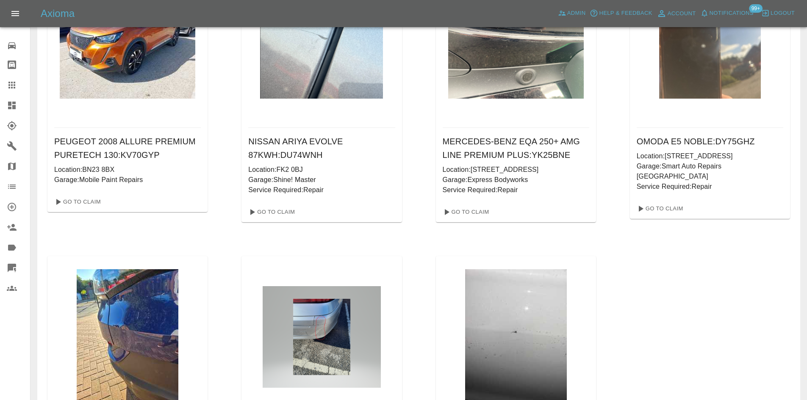
scroll to position [889, 0]
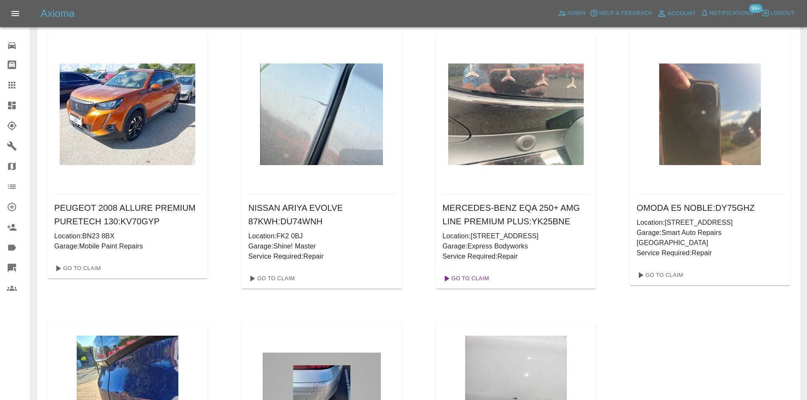
click at [480, 281] on link "Go To Claim" at bounding box center [465, 279] width 52 height 14
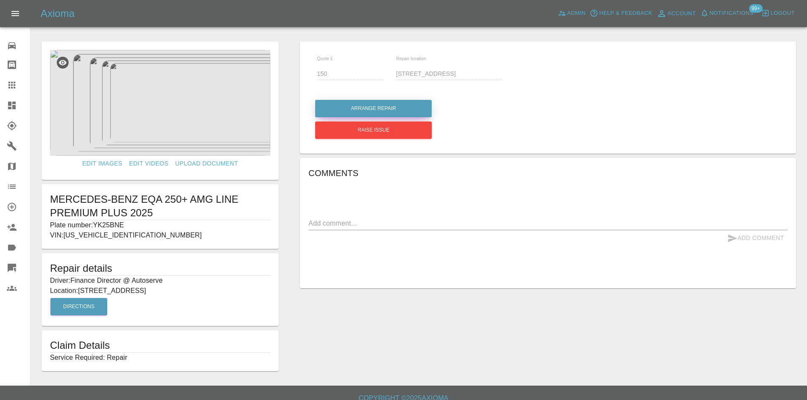
click at [376, 108] on button "Arrange Repair" at bounding box center [373, 108] width 116 height 17
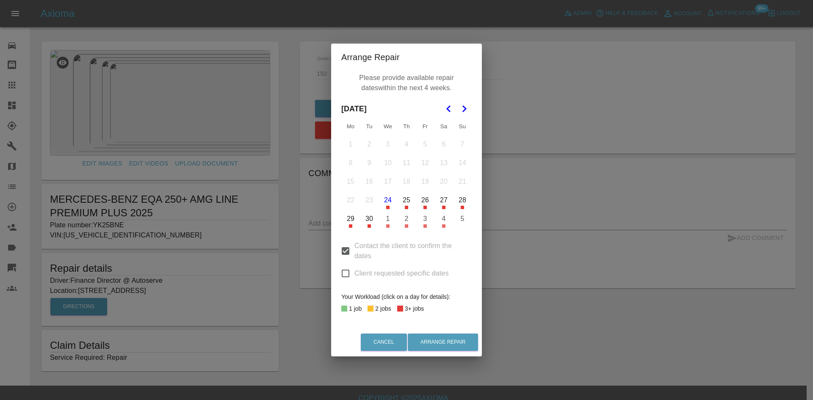
click at [464, 109] on icon "Go to the Next Month" at bounding box center [464, 109] width 10 height 10
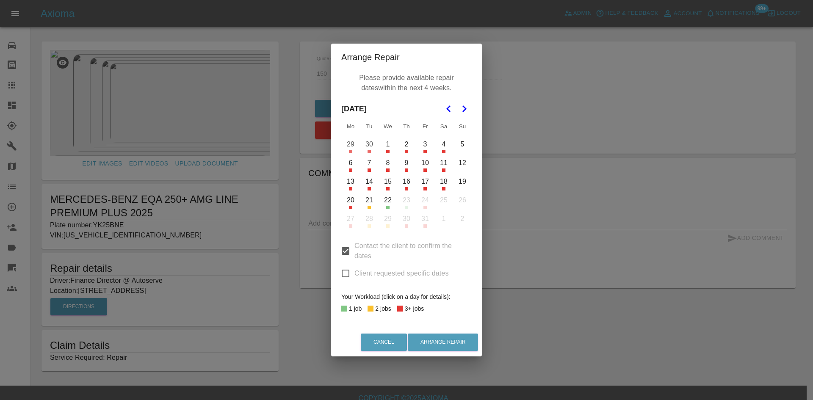
click at [372, 166] on button "7" at bounding box center [369, 163] width 18 height 18
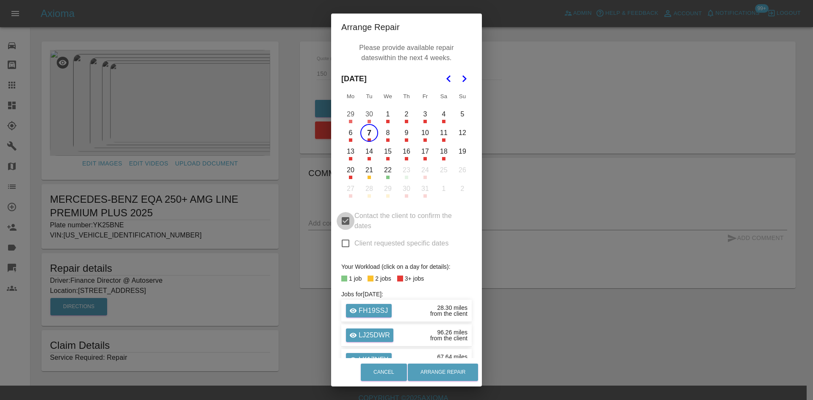
click at [348, 223] on input "Contact the client to confirm the dates" at bounding box center [346, 221] width 18 height 18
checkbox input "false"
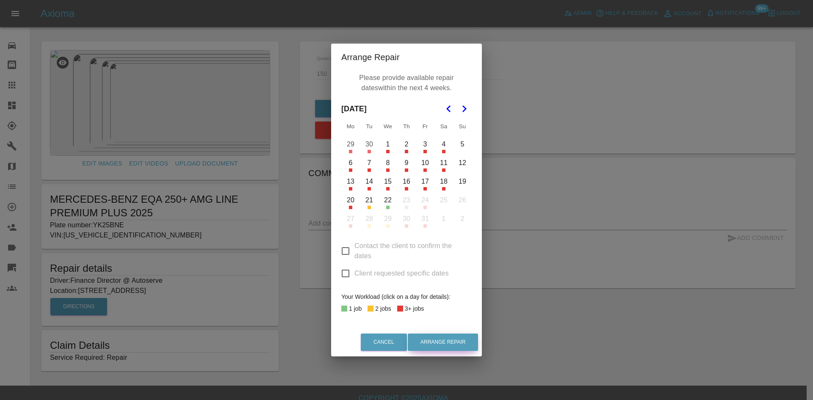
click at [446, 345] on button "Arrange Repair" at bounding box center [443, 342] width 70 height 17
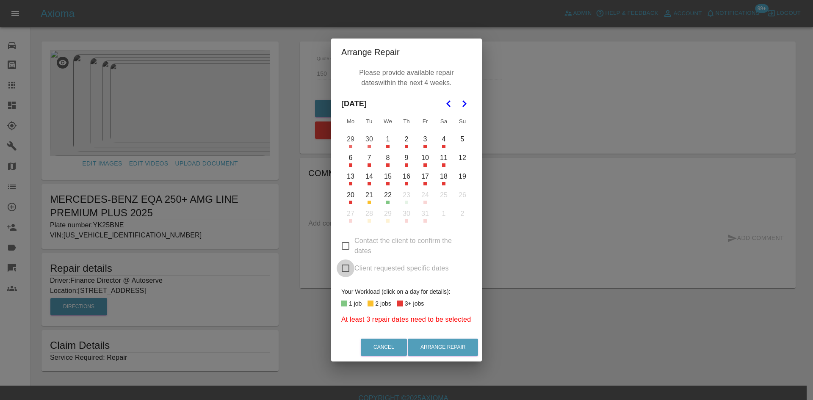
drag, startPoint x: 348, startPoint y: 269, endPoint x: 349, endPoint y: 242, distance: 26.3
click at [347, 269] on input "Client requested specific dates" at bounding box center [346, 269] width 18 height 18
checkbox input "true"
click at [365, 166] on td "7" at bounding box center [369, 158] width 19 height 19
click at [367, 165] on button "7" at bounding box center [369, 158] width 18 height 18
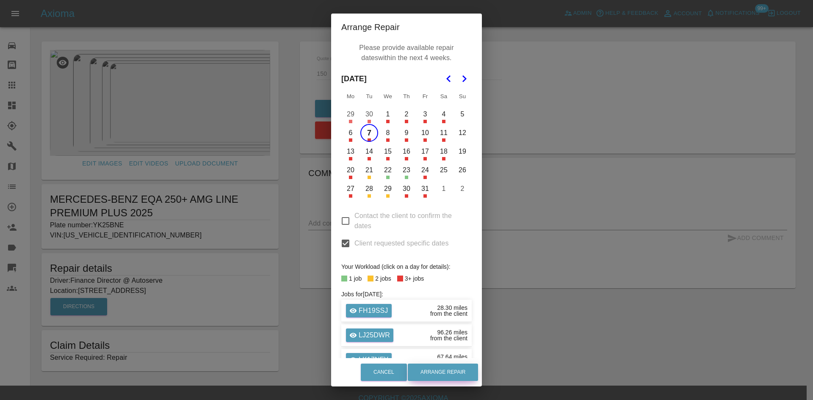
click at [438, 372] on button "Arrange Repair" at bounding box center [443, 372] width 70 height 17
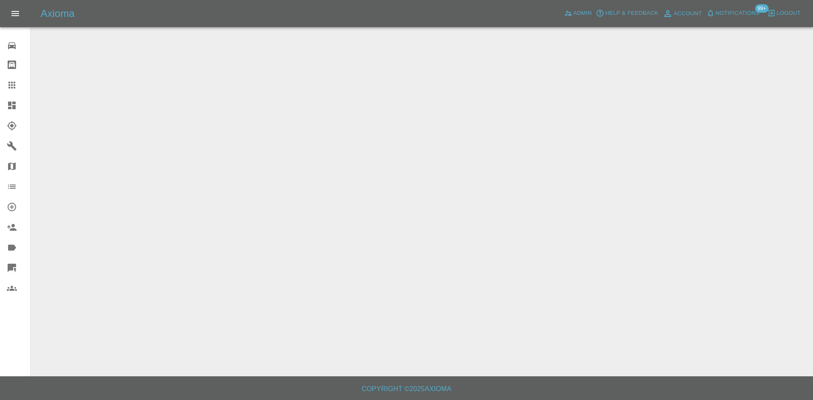
drag, startPoint x: 172, startPoint y: 120, endPoint x: 105, endPoint y: 22, distance: 118.2
click at [159, 91] on main at bounding box center [406, 188] width 813 height 377
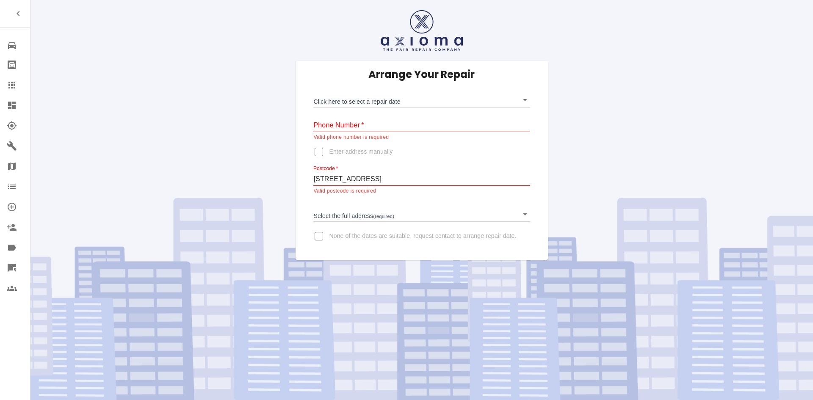
click at [377, 105] on body "Repair home Bodyshop home Claims Dashboard Explorer Garages Map Organization Cr…" at bounding box center [406, 200] width 813 height 400
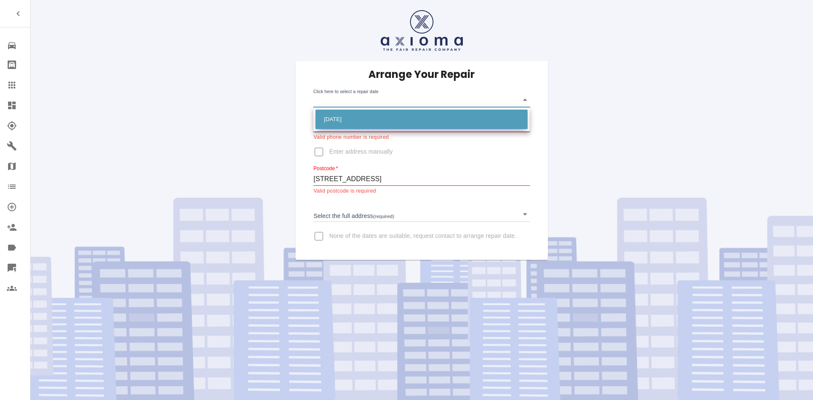
click at [374, 116] on li "[DATE]" at bounding box center [422, 119] width 212 height 19
type input "[DATE]T00:00:00.000Z"
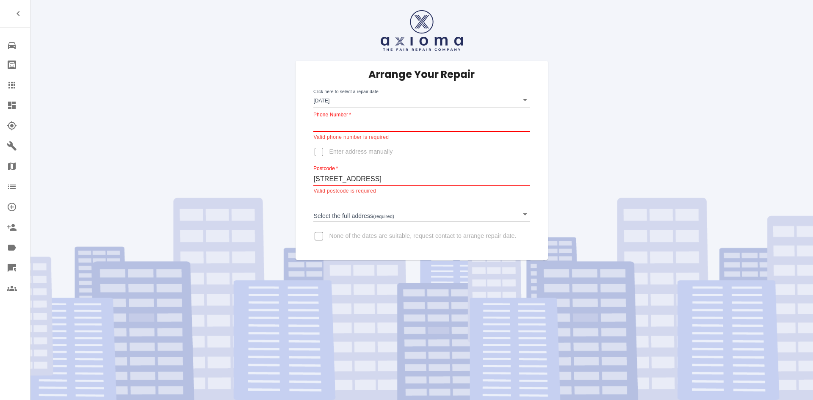
click at [372, 123] on input "Phone Number   *" at bounding box center [421, 126] width 216 height 14
click at [352, 119] on input "Phone Number   *" at bounding box center [421, 126] width 216 height 14
click at [371, 96] on body "Repair home Bodyshop home Claims Dashboard Explorer Garages Map Organization Cr…" at bounding box center [406, 200] width 813 height 400
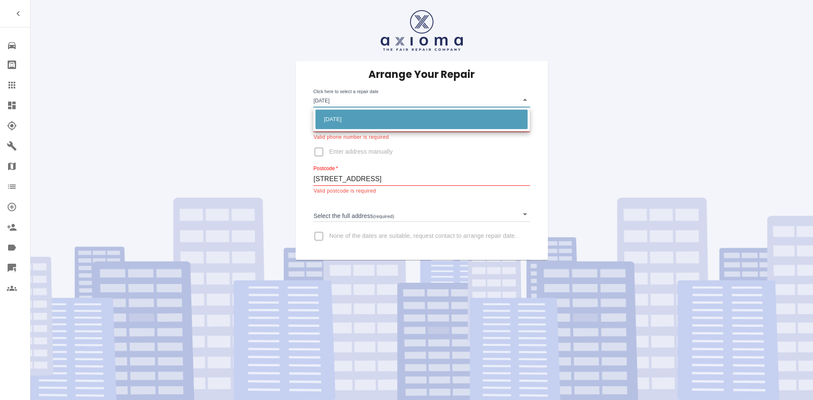
click at [371, 96] on div at bounding box center [406, 200] width 813 height 400
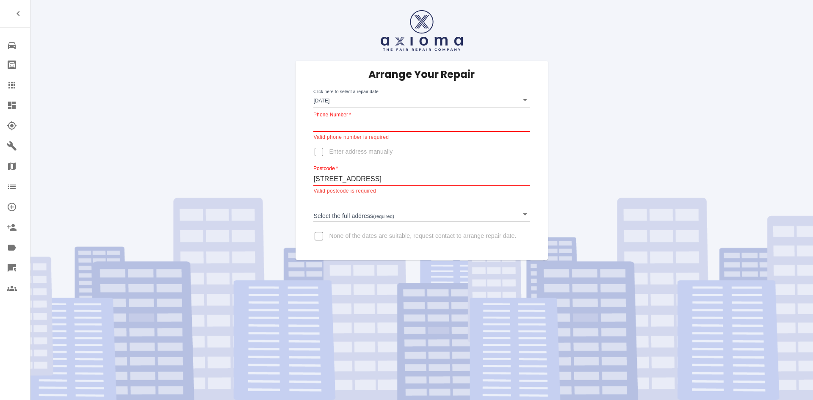
click at [364, 131] on input "Phone Number   *" at bounding box center [421, 126] width 216 height 14
click at [313, 140] on div "Arrange Your Repair Click here to select a repair date Tue Oct 07 2025 2025-10-…" at bounding box center [422, 160] width 230 height 199
click at [318, 155] on input "Enter address manually" at bounding box center [319, 152] width 20 height 20
checkbox input "true"
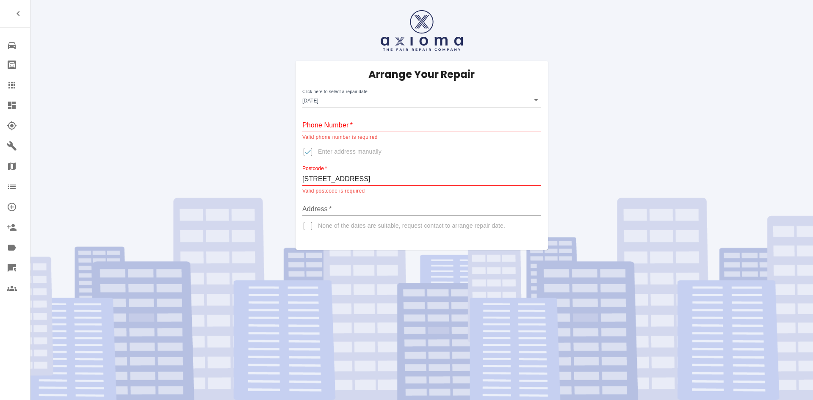
click at [338, 206] on input "Address   *" at bounding box center [421, 209] width 239 height 14
drag, startPoint x: 514, startPoint y: 179, endPoint x: 301, endPoint y: 178, distance: 213.1
click at [301, 178] on div "Arrange Your Repair Click here to select a repair date Tue Oct 07 2025 2025-10-…" at bounding box center [422, 155] width 252 height 189
click at [331, 209] on input "Address   *" at bounding box center [421, 209] width 239 height 14
paste input "2 St Kenelm Court, Steelpark Road, Halesowen, B62 8HD"
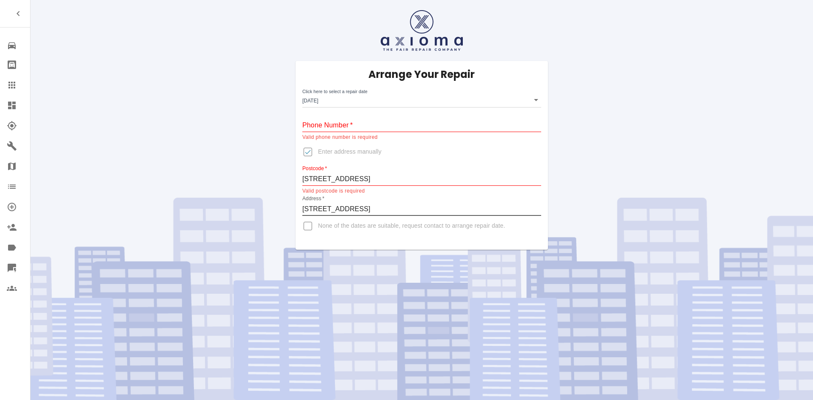
type input "2 St Kenelm Court, Steelpark Road, Halesowen, B62 8HD"
click at [370, 118] on div "Phone Number   *" at bounding box center [421, 122] width 239 height 20
click at [370, 123] on input "Phone Number   *" at bounding box center [421, 126] width 239 height 14
type input "07777777777"
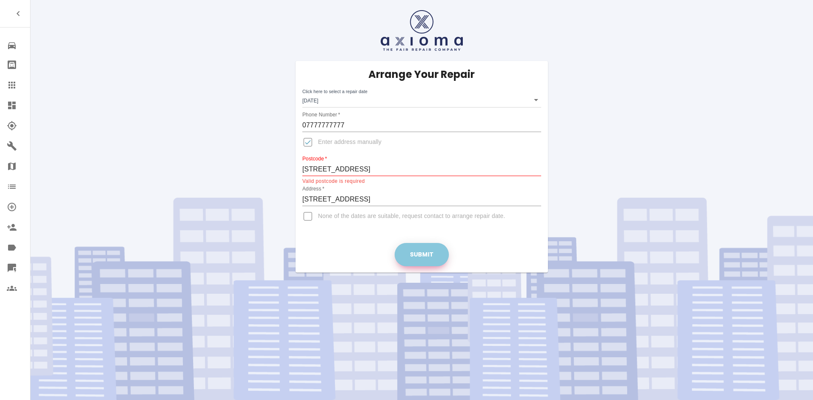
click at [417, 256] on button "Submit" at bounding box center [422, 254] width 54 height 23
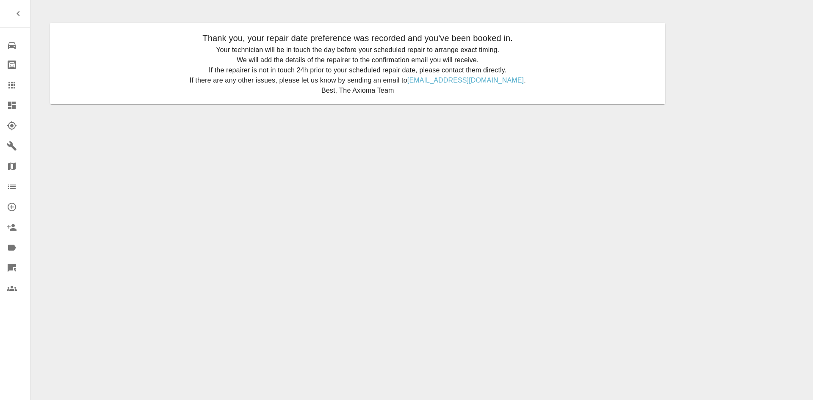
click at [5, 111] on link "Dashboard" at bounding box center [15, 105] width 30 height 20
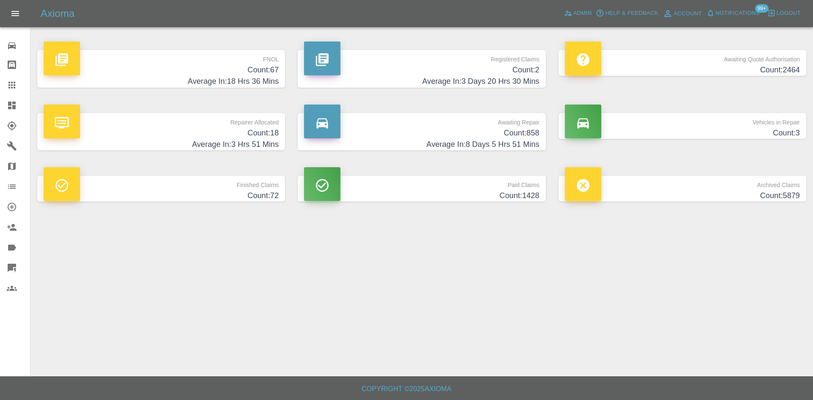
click at [742, 13] on span "Notifications" at bounding box center [738, 13] width 44 height 10
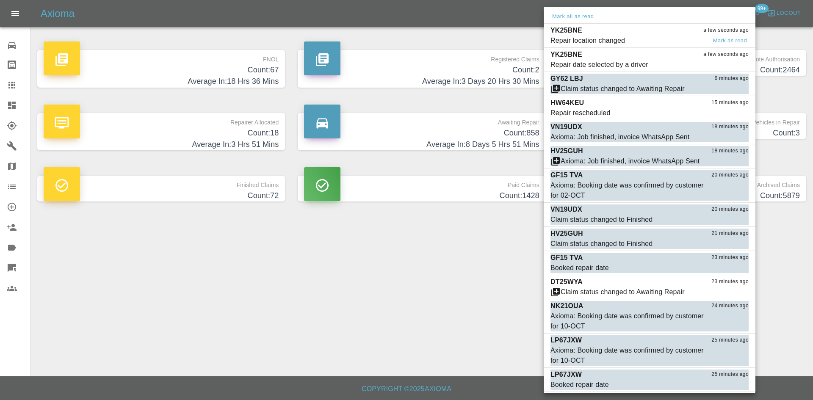
click at [612, 32] on div "YK25BNE a few seconds ago" at bounding box center [650, 30] width 198 height 10
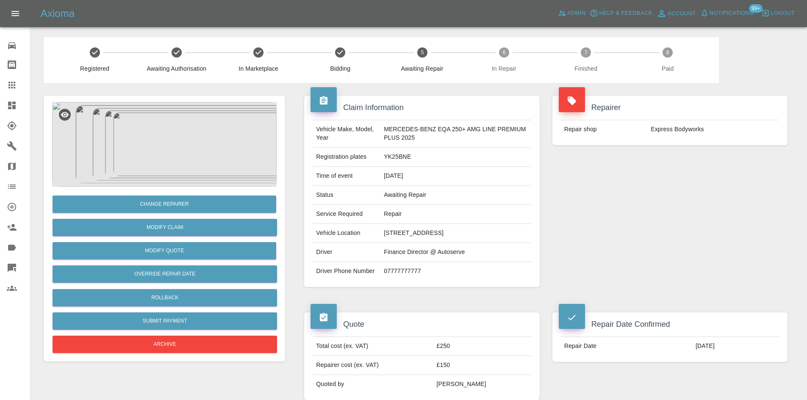
drag, startPoint x: 414, startPoint y: 243, endPoint x: 366, endPoint y: 230, distance: 49.6
click at [366, 230] on tr "Vehicle Location 2 St Kenelm Court, Steelpark Road, Halesowen, B62 8HD" at bounding box center [422, 233] width 218 height 19
copy tr "2 St Kenelm Court, Steelpark Road, Halesowen, B62 8HD"
click at [14, 114] on link "Dashboard" at bounding box center [15, 105] width 30 height 20
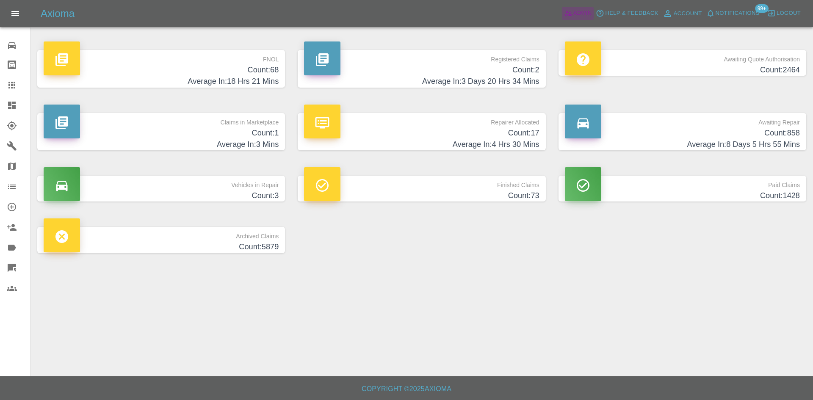
click at [577, 16] on span "Admin" at bounding box center [583, 13] width 19 height 10
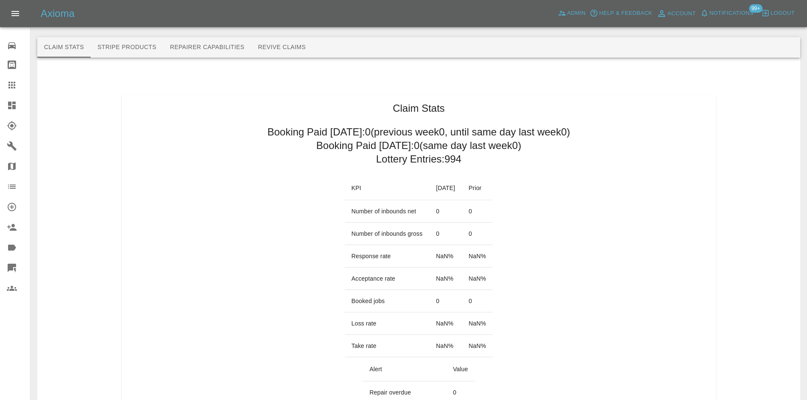
click at [0, 105] on link "Dashboard" at bounding box center [15, 105] width 30 height 20
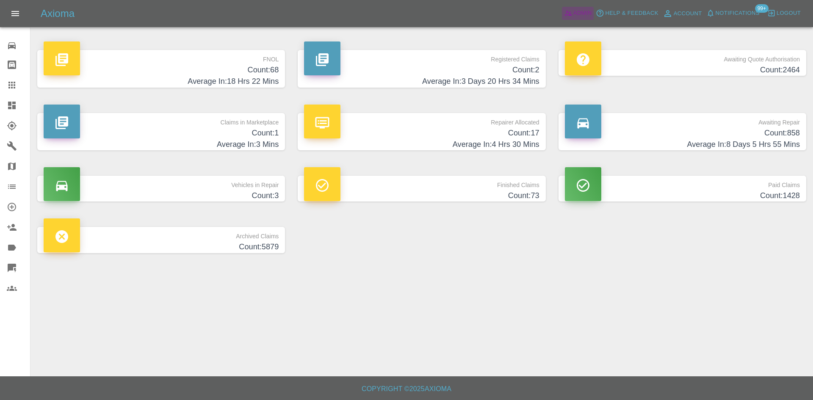
click at [582, 13] on span "Admin" at bounding box center [583, 13] width 19 height 10
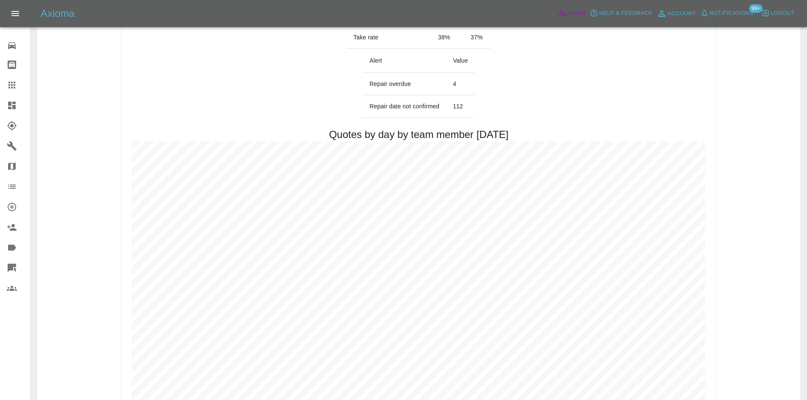
scroll to position [296, 0]
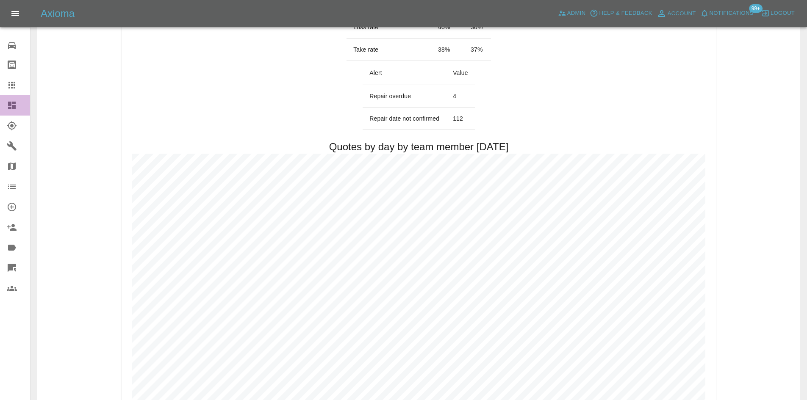
click at [13, 101] on icon at bounding box center [12, 105] width 10 height 10
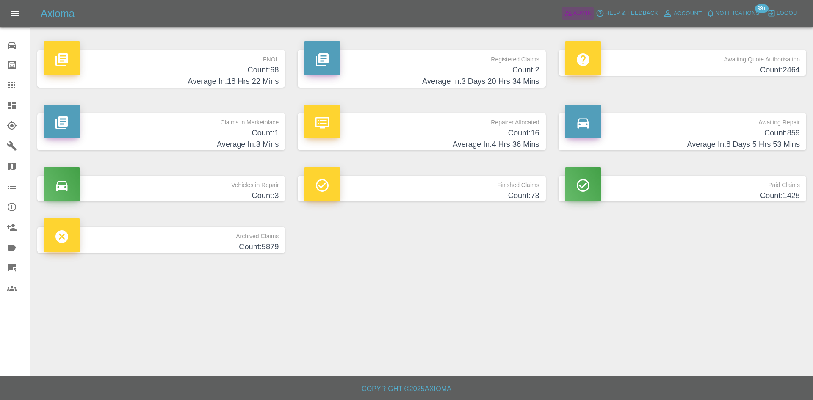
click at [585, 13] on span "Admin" at bounding box center [583, 13] width 19 height 10
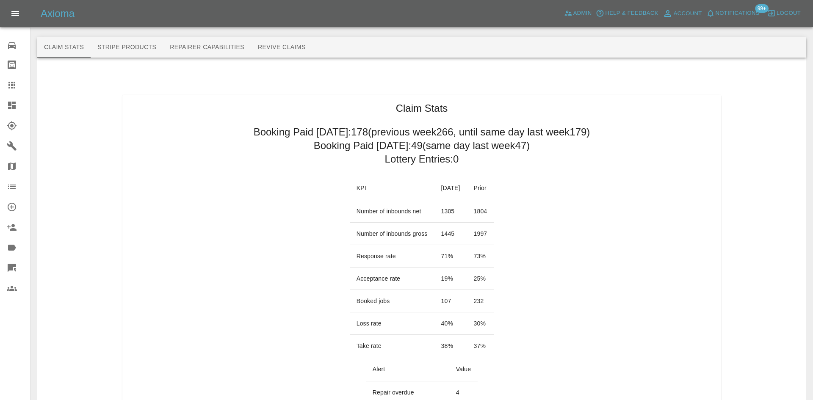
click at [748, 8] on span "Notifications" at bounding box center [738, 13] width 44 height 10
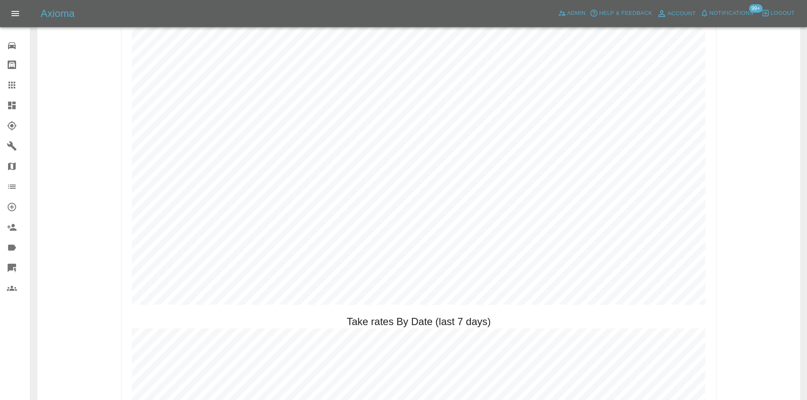
scroll to position [1044, 0]
click at [16, 105] on icon at bounding box center [12, 106] width 8 height 8
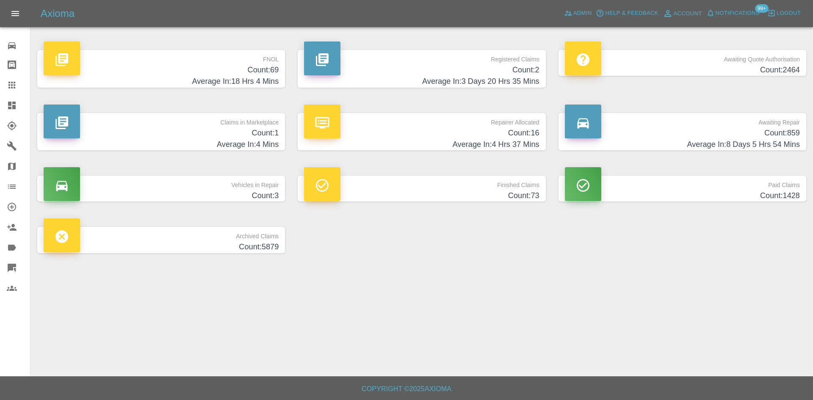
click at [758, 9] on span "99+" at bounding box center [762, 8] width 14 height 8
click at [748, 10] on span "Notifications" at bounding box center [738, 13] width 44 height 10
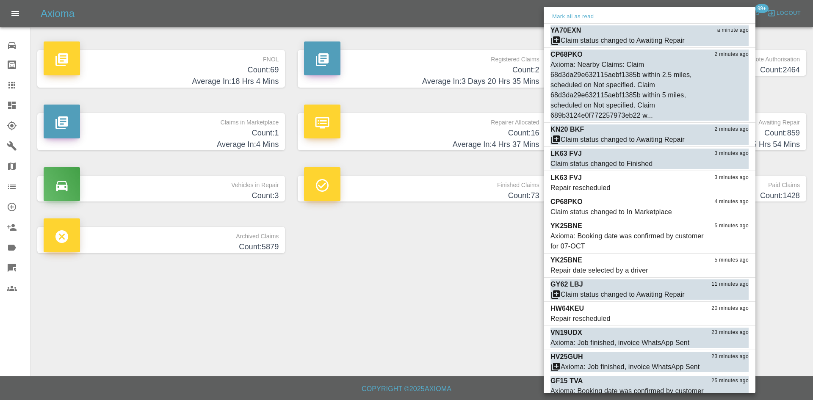
click at [584, 22] on div "Mark all as read" at bounding box center [650, 17] width 212 height 14
click at [582, 19] on button "Mark all as read" at bounding box center [573, 17] width 45 height 10
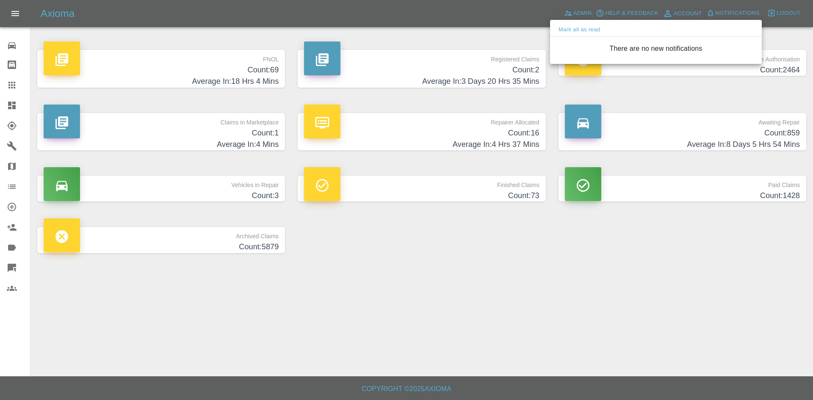
click at [432, 344] on div at bounding box center [406, 200] width 813 height 400
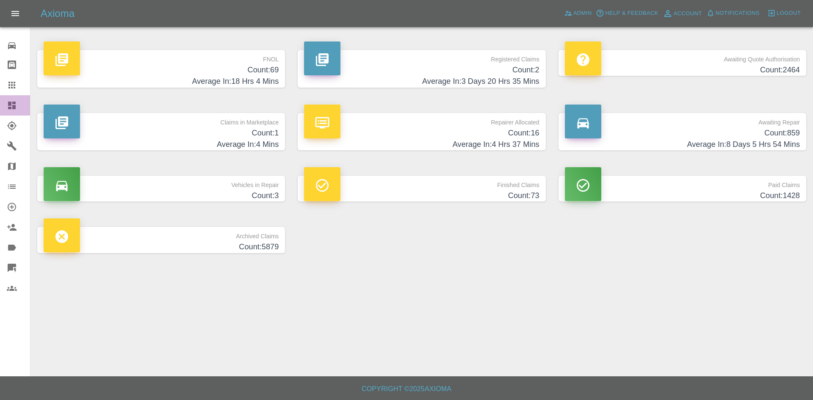
click at [2, 111] on link "Dashboard" at bounding box center [15, 105] width 30 height 20
click at [489, 59] on p "Registered Claims" at bounding box center [421, 57] width 235 height 14
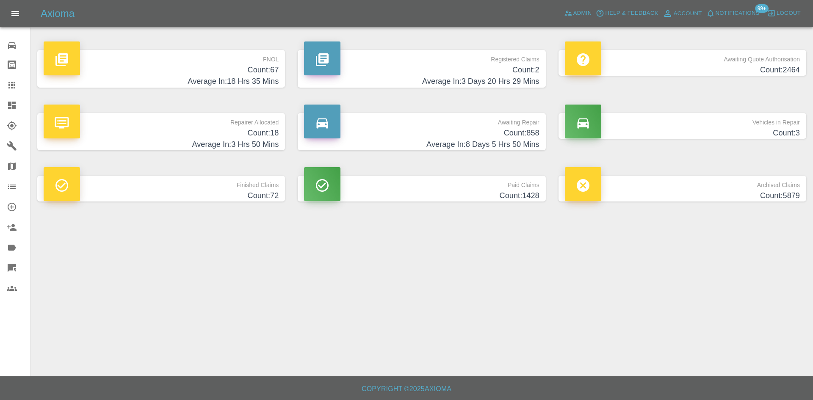
click at [487, 124] on p "Awaiting Repair" at bounding box center [421, 120] width 235 height 14
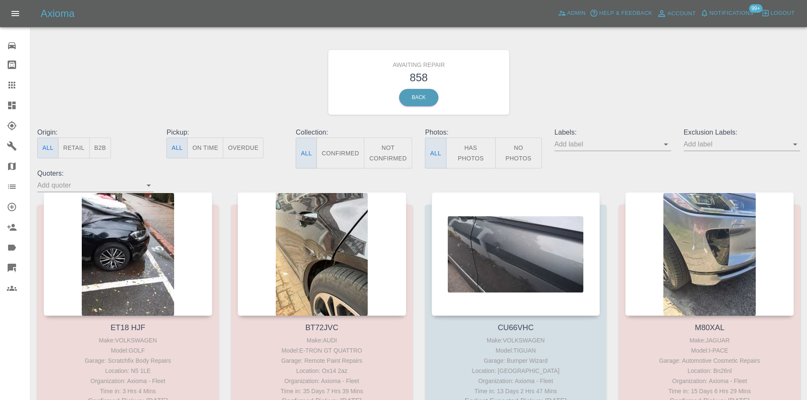
click at [101, 153] on button "B2B" at bounding box center [100, 148] width 22 height 21
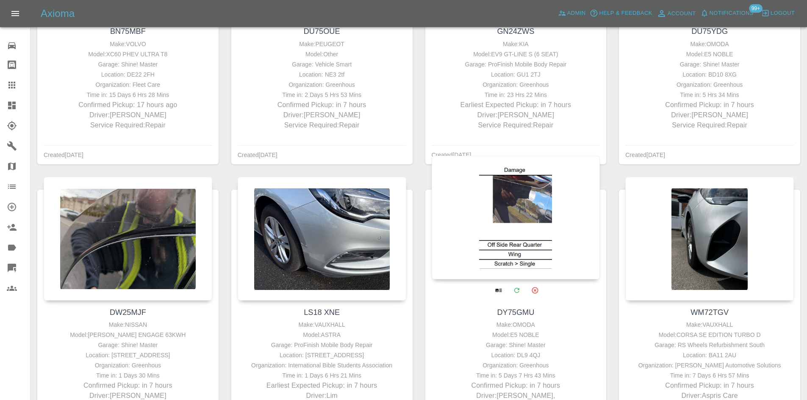
scroll to position [42, 0]
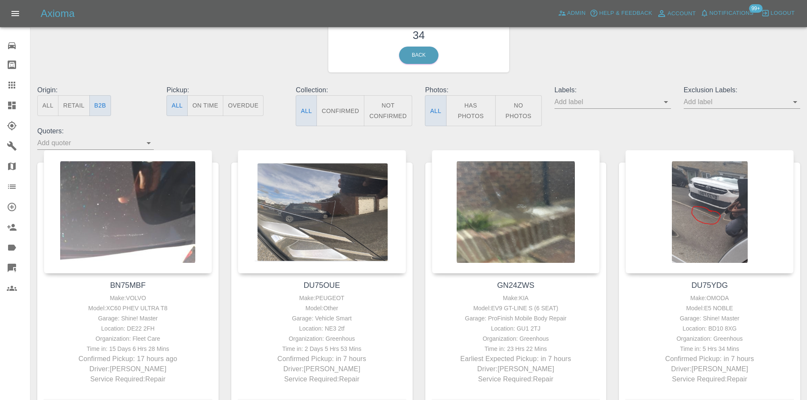
click at [399, 107] on button "Not Confirmed" at bounding box center [388, 110] width 49 height 31
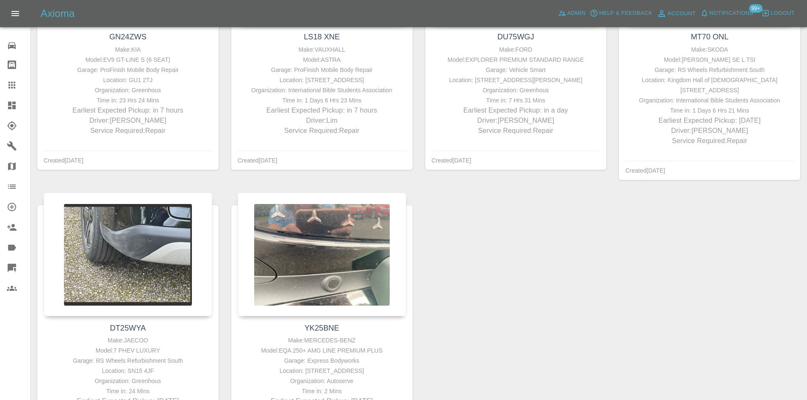
scroll to position [169, 0]
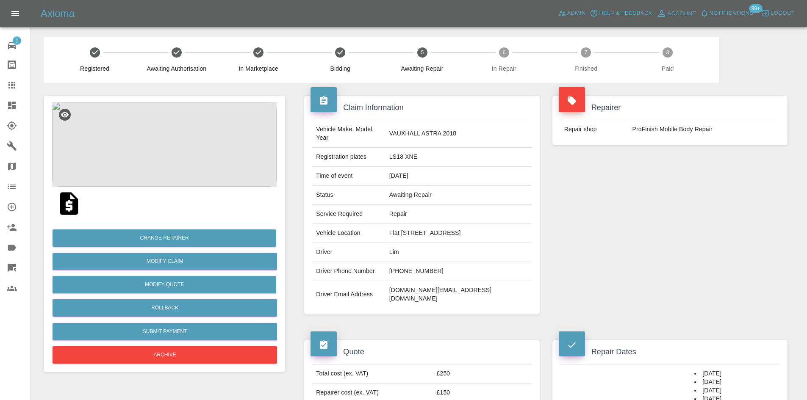
click at [408, 148] on td "LS18 XNE" at bounding box center [458, 157] width 145 height 19
click at [409, 148] on td "LS18 XNE" at bounding box center [458, 157] width 145 height 19
click at [414, 152] on td "LS18 XNE" at bounding box center [458, 157] width 145 height 19
click at [415, 152] on td "LS18 XNE" at bounding box center [458, 157] width 145 height 19
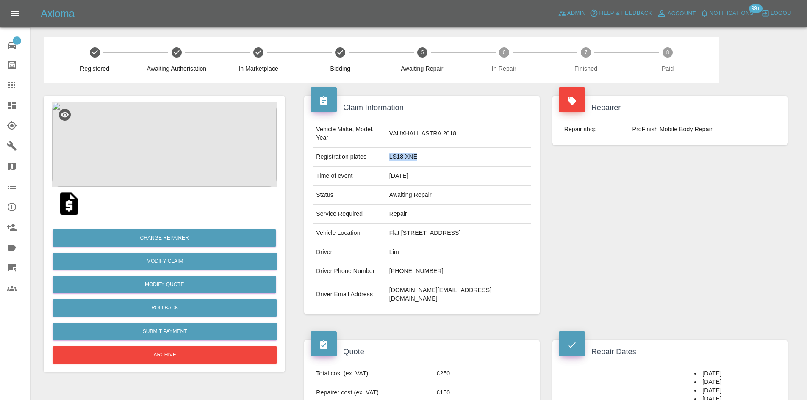
click at [413, 148] on td "LS18 XNE" at bounding box center [458, 157] width 145 height 19
copy td "LS18 XNE"
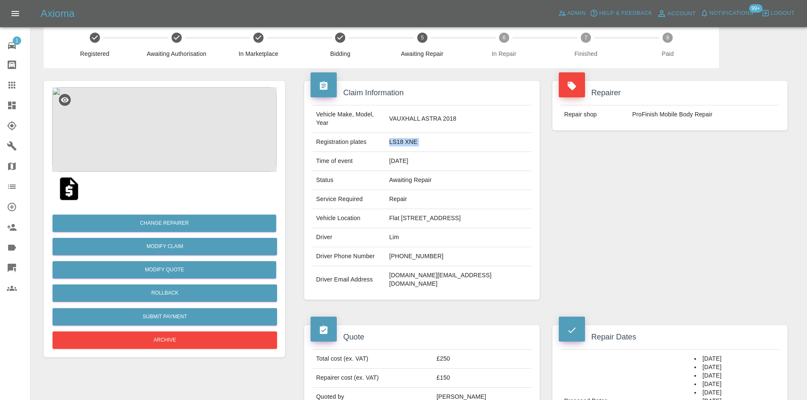
scroll to position [11, 0]
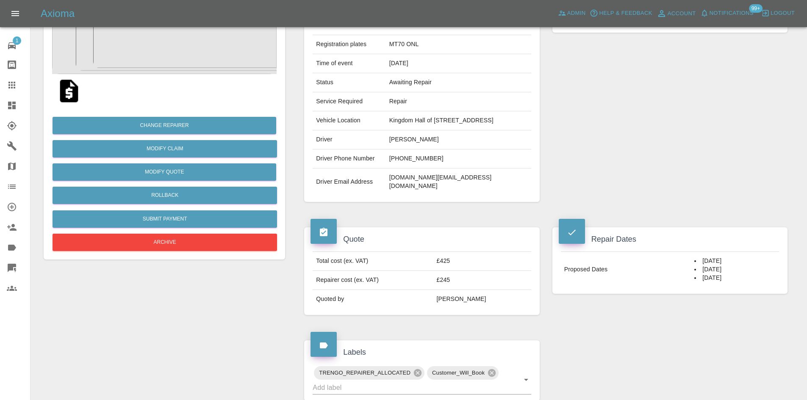
scroll to position [9, 0]
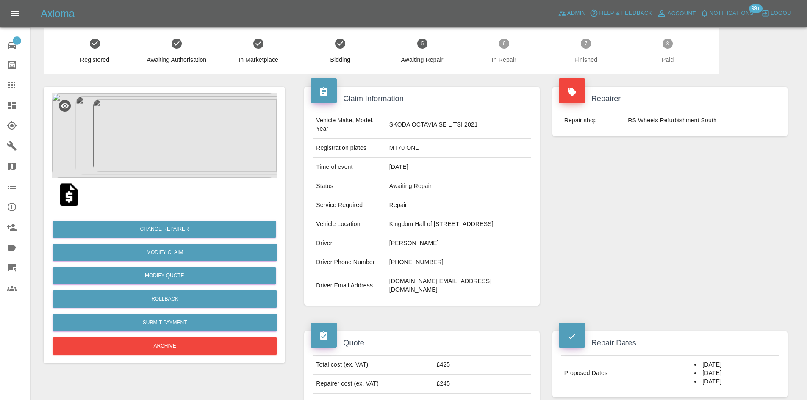
click at [388, 155] on td "MT70 ONL" at bounding box center [458, 148] width 145 height 19
click at [387, 155] on td "MT70 ONL" at bounding box center [458, 148] width 145 height 19
click at [386, 155] on td "MT70 ONL" at bounding box center [458, 148] width 145 height 19
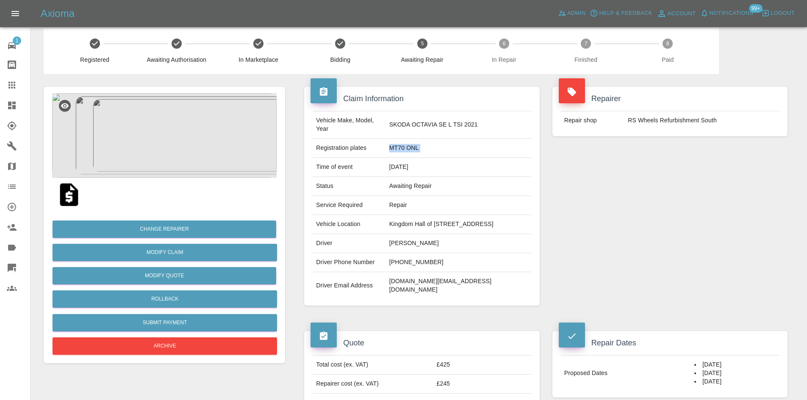
click at [386, 155] on td "MT70 ONL" at bounding box center [458, 148] width 145 height 19
copy td "MT70 ONL"
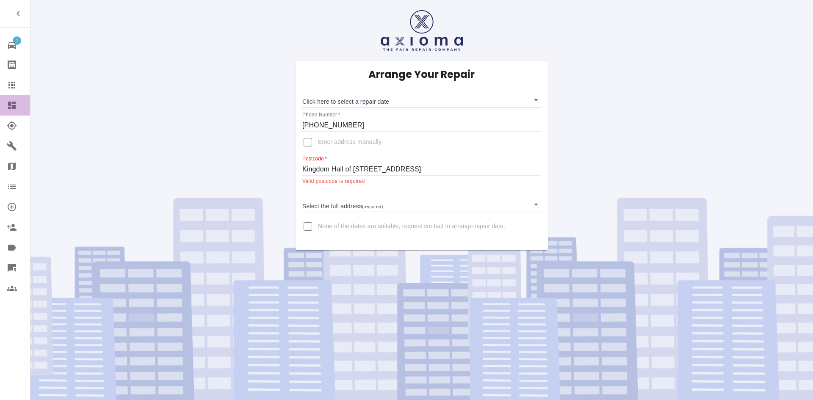
click at [17, 112] on link "Dashboard" at bounding box center [15, 105] width 30 height 20
